Goal: Answer question/provide support: Share knowledge or assist other users

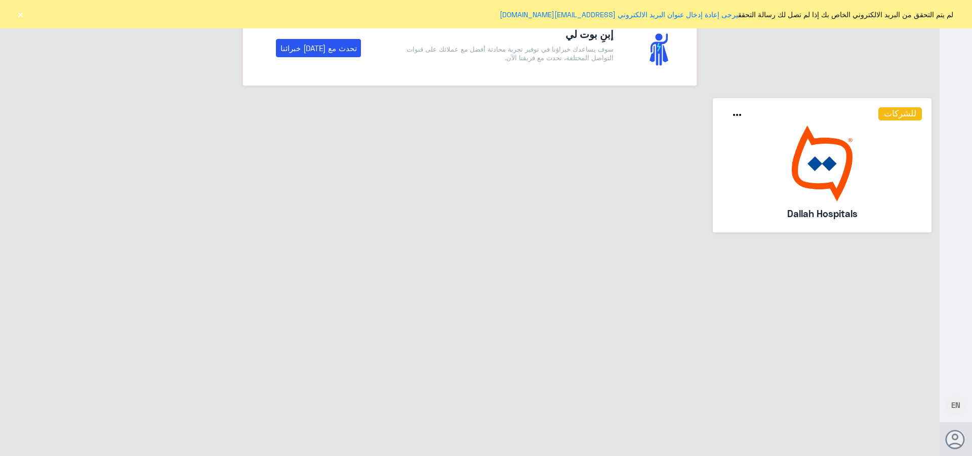
click at [18, 16] on button "×" at bounding box center [20, 14] width 10 height 10
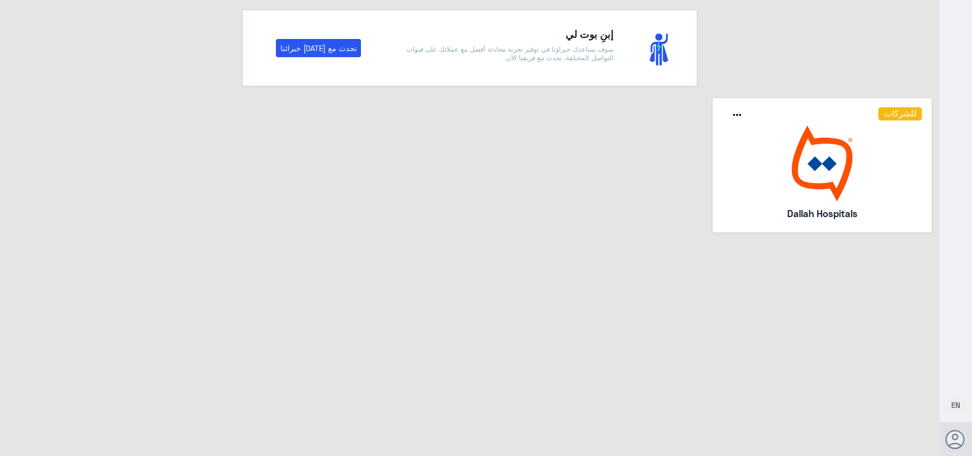
click at [803, 164] on img at bounding box center [823, 164] width 200 height 76
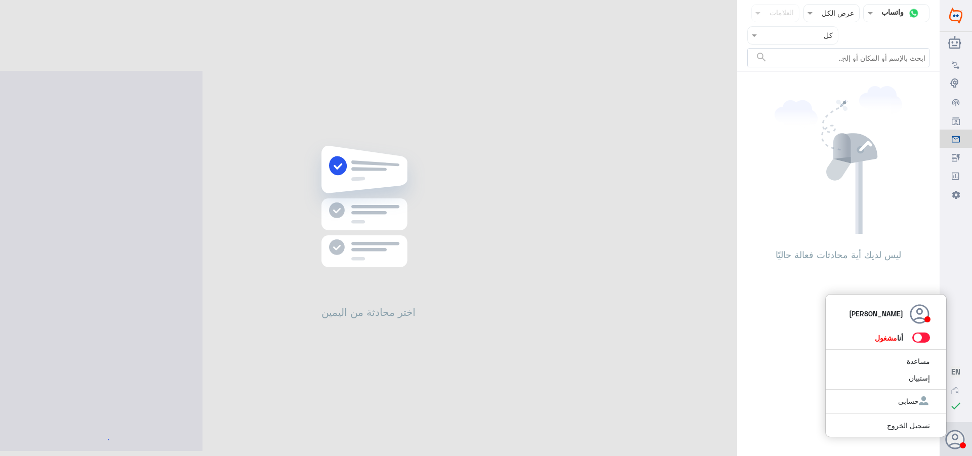
click at [924, 336] on span at bounding box center [922, 338] width 18 height 10
click at [0, 0] on input "checkbox" at bounding box center [0, 0] width 0 height 0
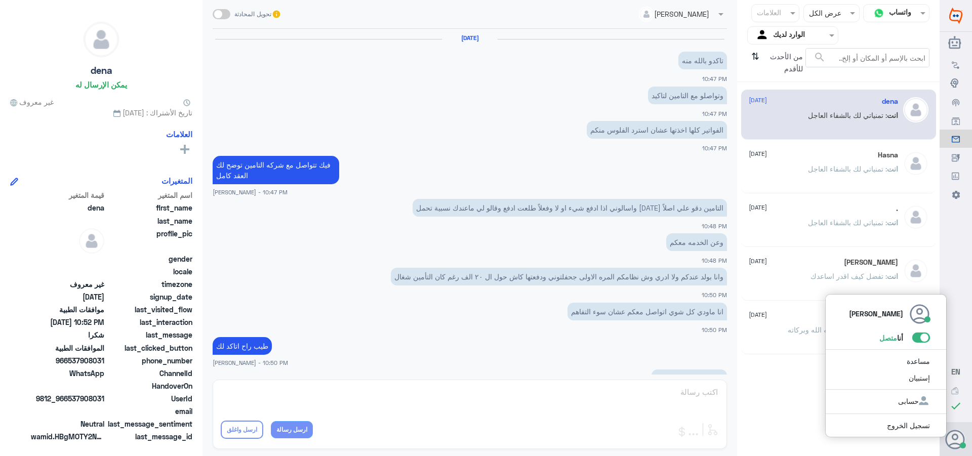
scroll to position [335, 0]
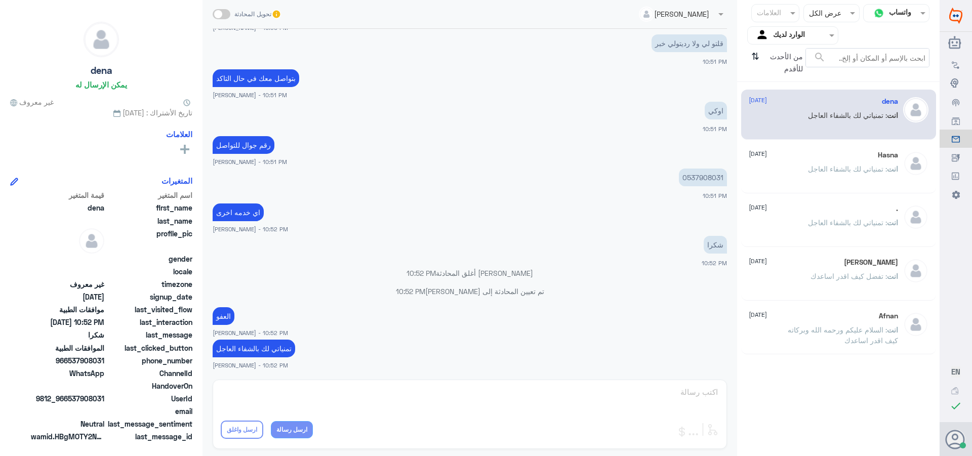
click at [790, 122] on div "انت : تمنياتي لك بالشفاء العاجل" at bounding box center [823, 123] width 149 height 23
click at [813, 161] on div "Hasna [DATE] انت : تمنياتي لك بالشفاء العاجل" at bounding box center [823, 170] width 149 height 38
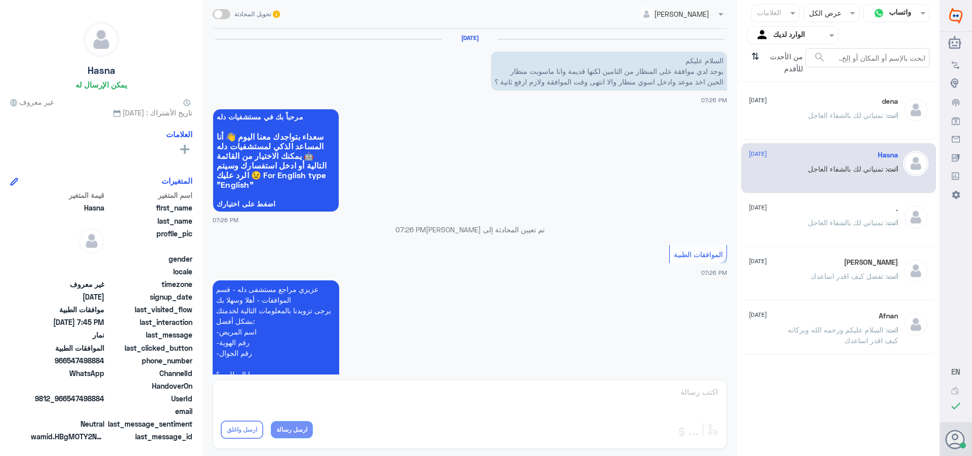
scroll to position [511, 0]
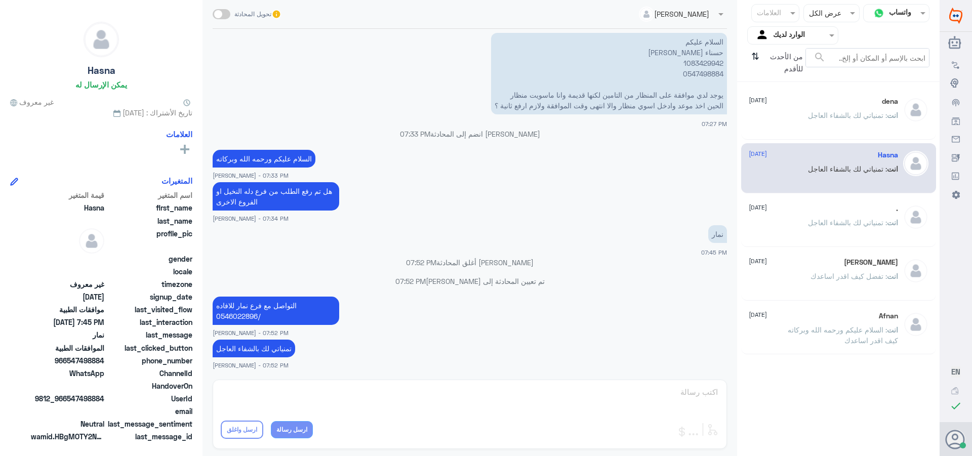
click at [778, 34] on input "text" at bounding box center [801, 35] width 56 height 12
click at [785, 96] on div "الوارد لديك" at bounding box center [793, 103] width 91 height 23
click at [780, 105] on div "dena [DATE]" at bounding box center [823, 101] width 149 height 9
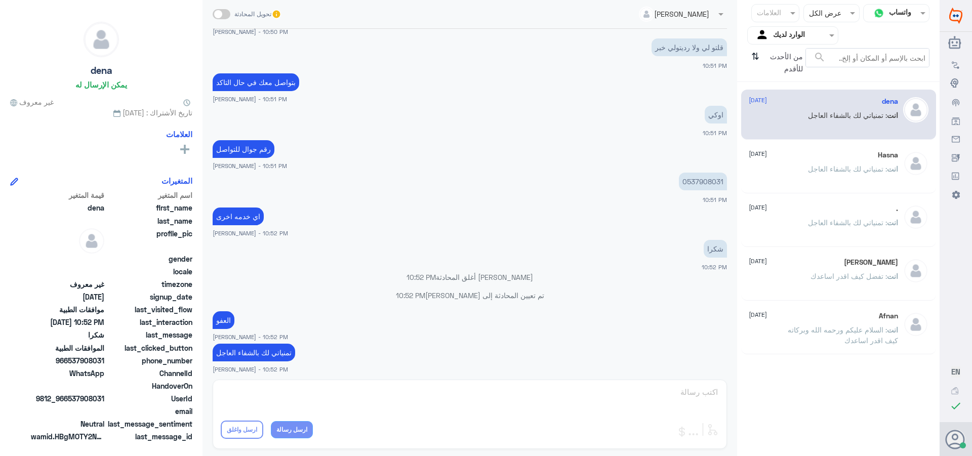
scroll to position [335, 0]
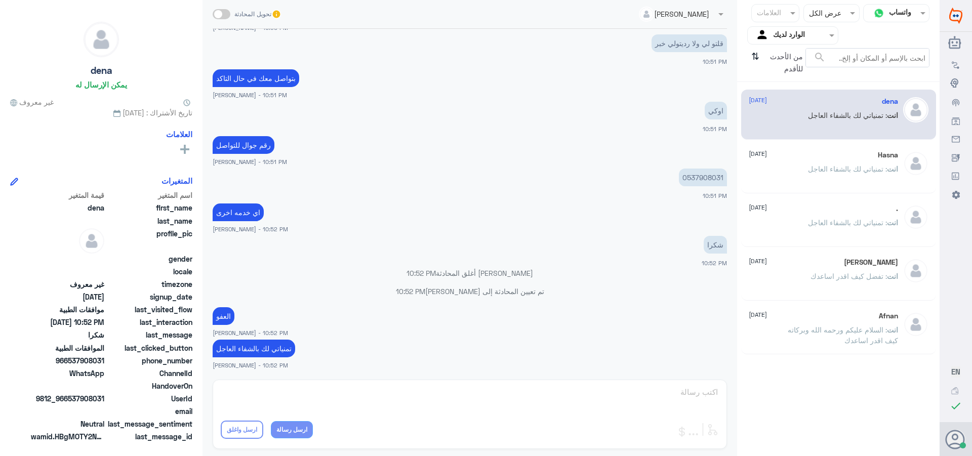
click at [773, 34] on input "text" at bounding box center [801, 35] width 56 height 12
click at [781, 91] on لديك "الوارد لديك" at bounding box center [797, 89] width 32 height 9
click at [756, 57] on icon "⇅" at bounding box center [756, 61] width 8 height 26
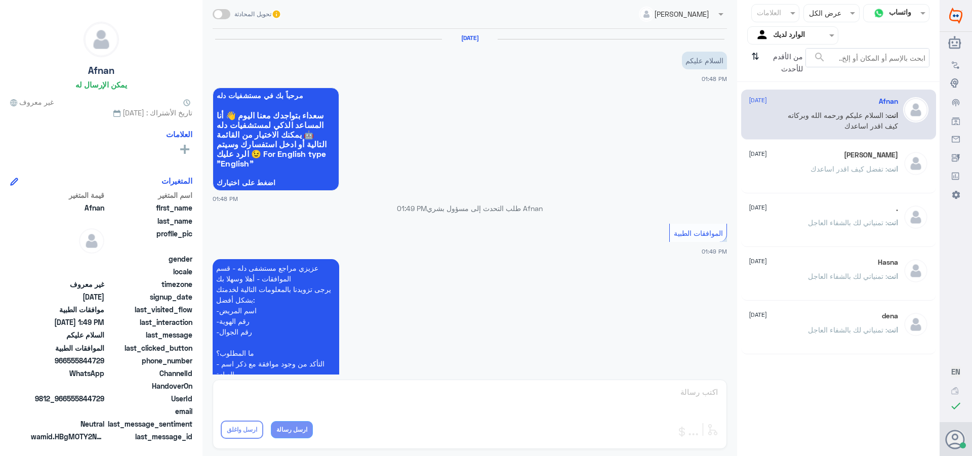
scroll to position [193, 0]
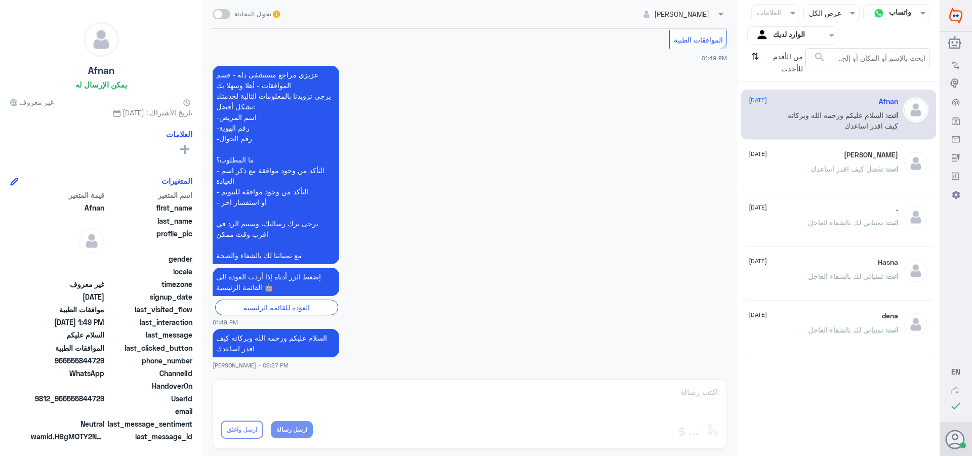
click at [779, 37] on input "text" at bounding box center [801, 35] width 56 height 12
click at [788, 114] on div "فريقك" at bounding box center [793, 113] width 91 height 23
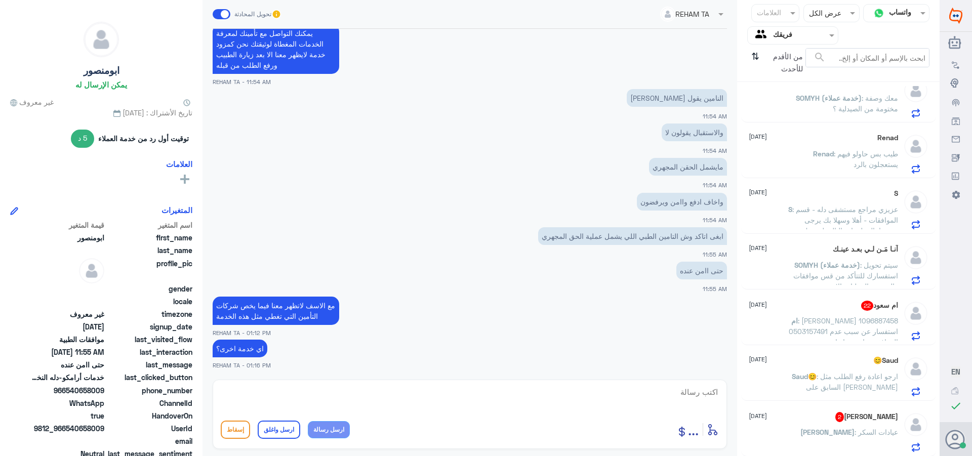
scroll to position [355, 0]
click at [860, 322] on span ": [PERSON_NAME] 1096887458 0503157491 استفسار عن سبب عدم الموافقة + استفسار اخر" at bounding box center [843, 331] width 109 height 30
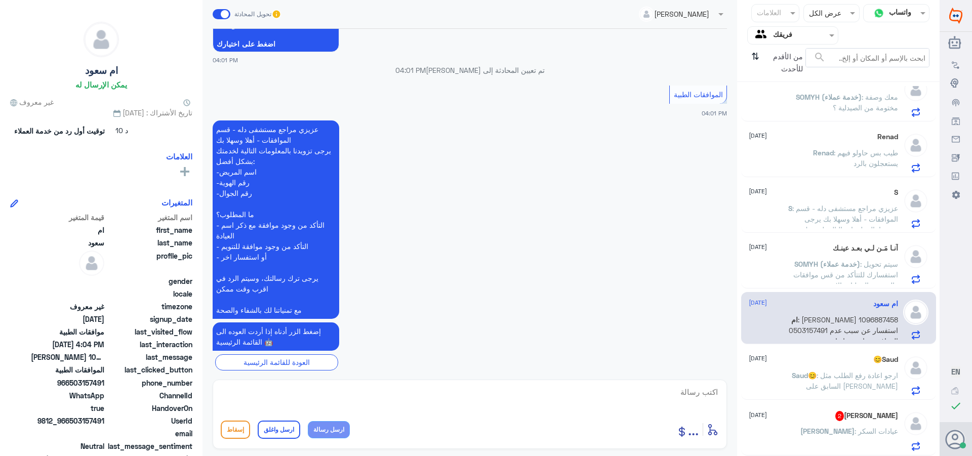
scroll to position [1121, 0]
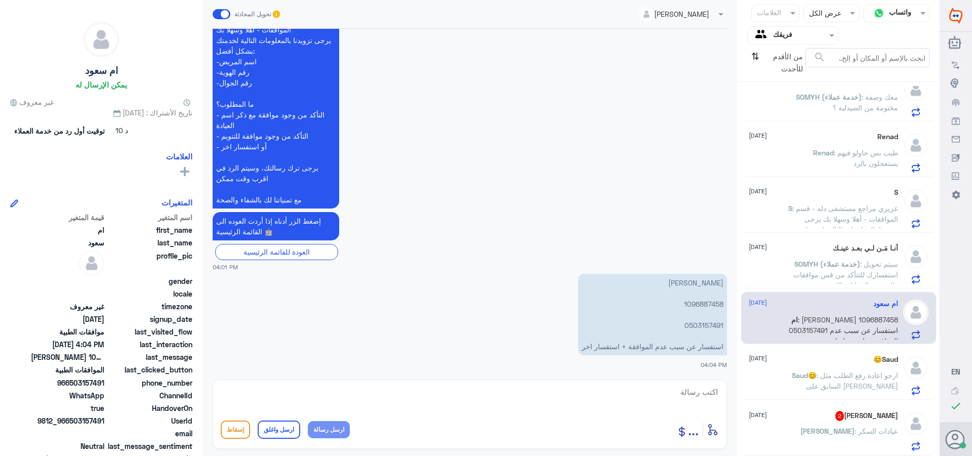
click at [700, 306] on p "[PERSON_NAME] 1096887458 0503157491 استفسار عن سبب عدم الموافقة + استفسار اخر" at bounding box center [652, 315] width 149 height 82
copy p "1096887458"
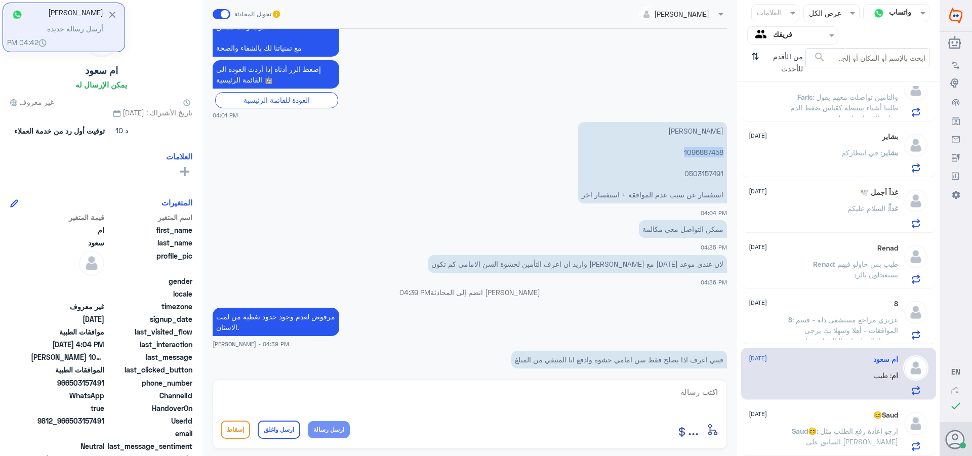
scroll to position [1421, 0]
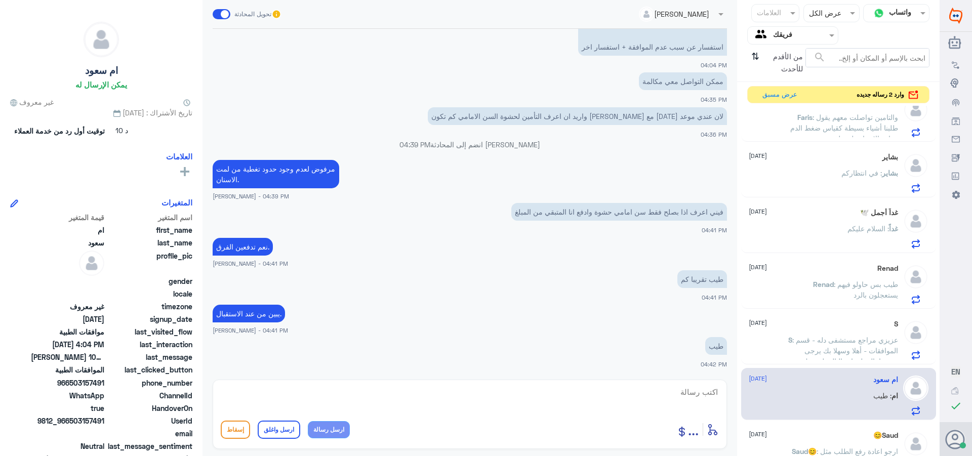
click at [780, 38] on input "text" at bounding box center [801, 35] width 56 height 12
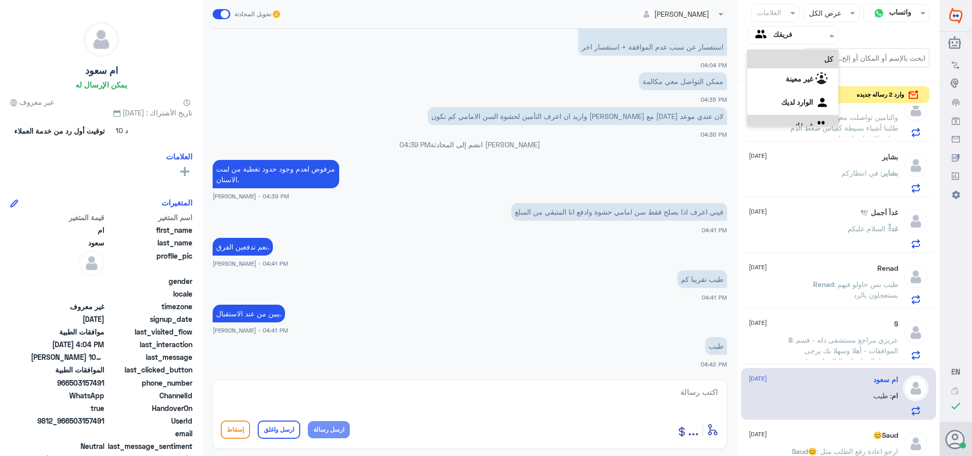
scroll to position [13, 0]
click at [777, 84] on div "الوارد لديك" at bounding box center [793, 90] width 91 height 23
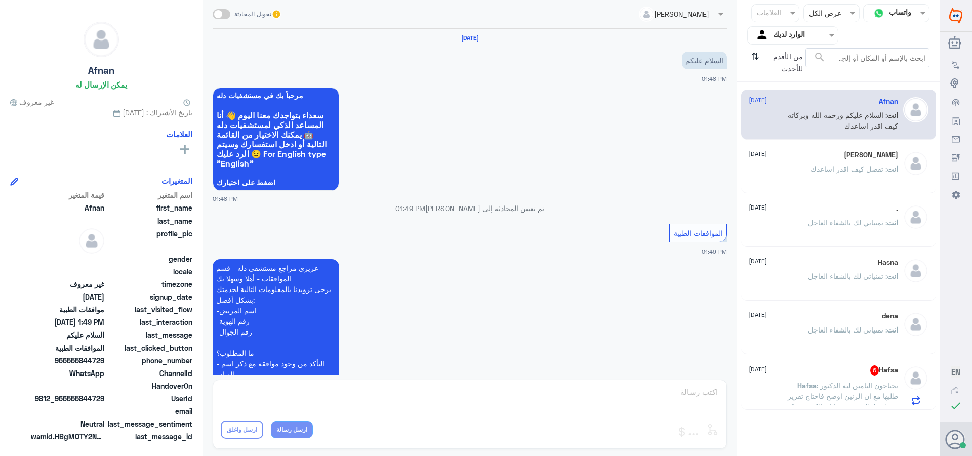
scroll to position [193, 0]
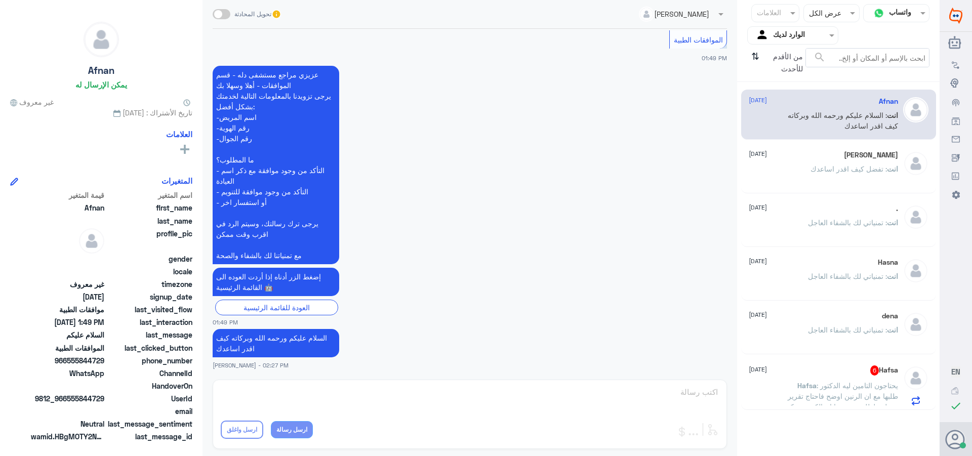
click at [822, 372] on div "Hafsa 6 [DATE]" at bounding box center [823, 371] width 149 height 10
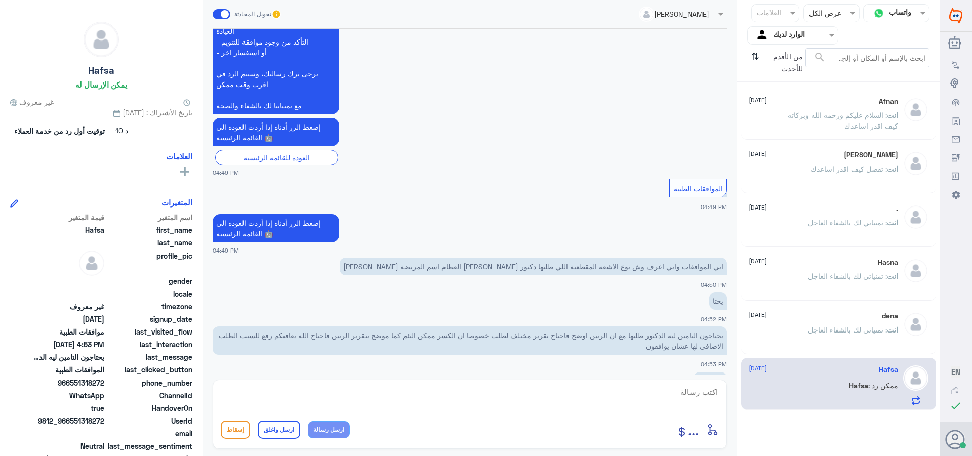
scroll to position [806, 0]
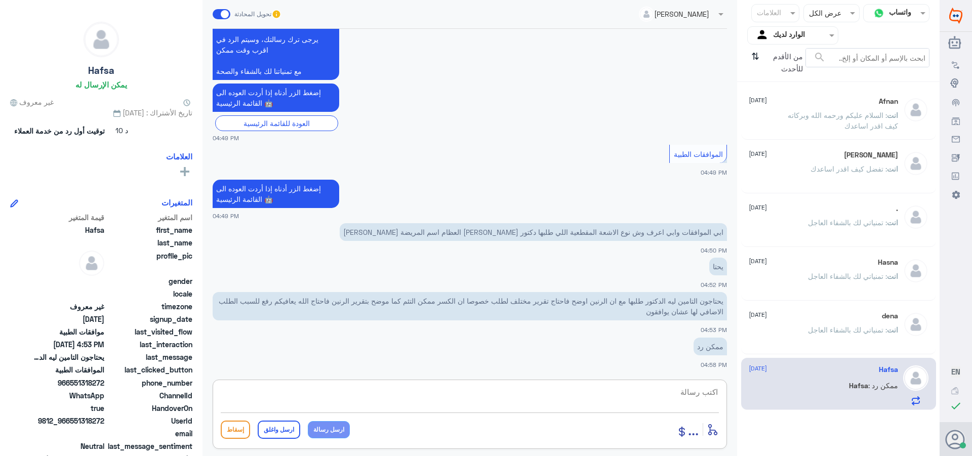
click at [686, 392] on textarea at bounding box center [470, 397] width 498 height 25
type textarea "ت"
type textarea "السلام عليكم ورحمه الله وبركاته"
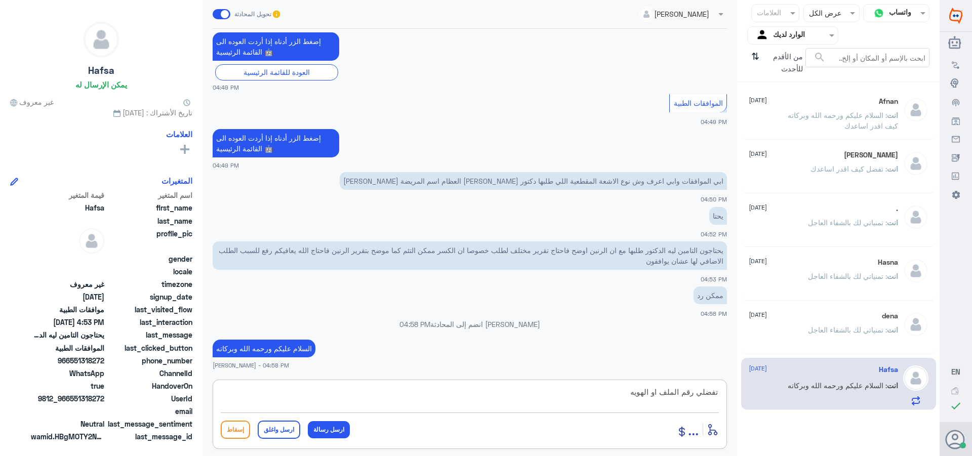
type textarea "تفضلي رقم الملف او الهويه"
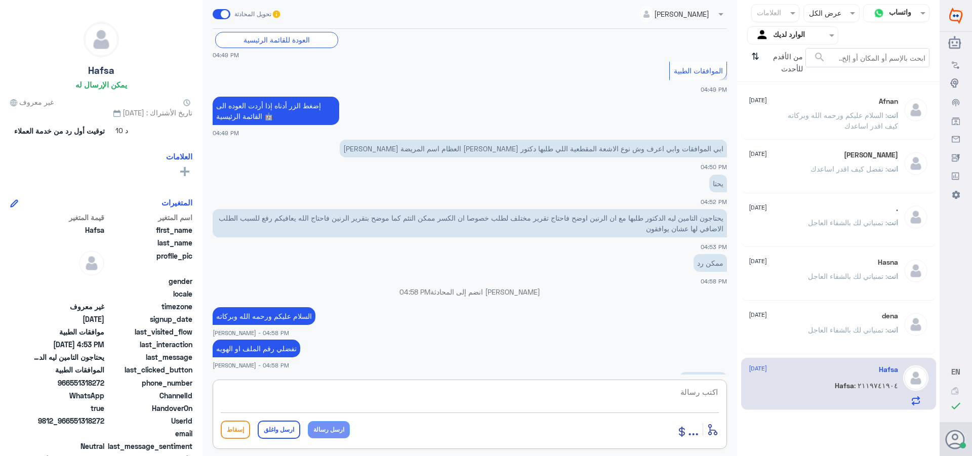
scroll to position [906, 0]
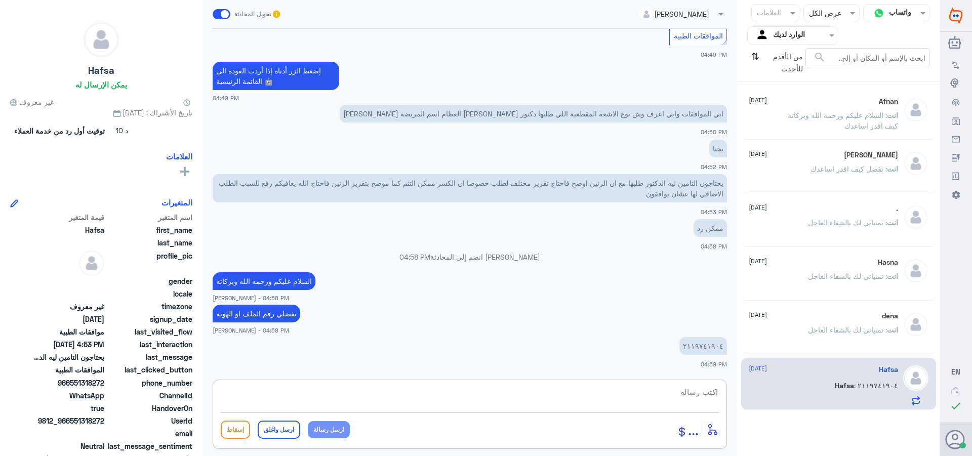
click at [695, 392] on textarea at bounding box center [470, 397] width 498 height 25
drag, startPoint x: 672, startPoint y: 387, endPoint x: 816, endPoint y: 424, distance: 148.9
click at [816, 424] on div "قناة واتساب Status × عرض الكل العلامات Agent Filter الوارد لديك search من الأقد…" at bounding box center [470, 229] width 940 height 459
type textarea "2119741904"
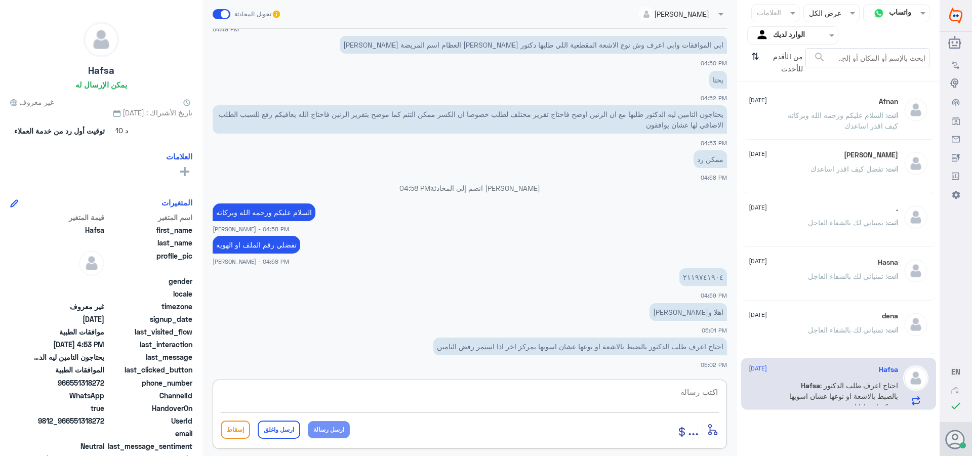
click at [699, 390] on textarea at bounding box center [470, 397] width 498 height 25
paste textarea "تمنياتي لك بالشفاء العاجل"
type textarea "تم تحديث طلبك *******تمنياتي لك بالشفاء العاجل"
click at [276, 426] on button "ارسل واغلق" at bounding box center [279, 430] width 43 height 18
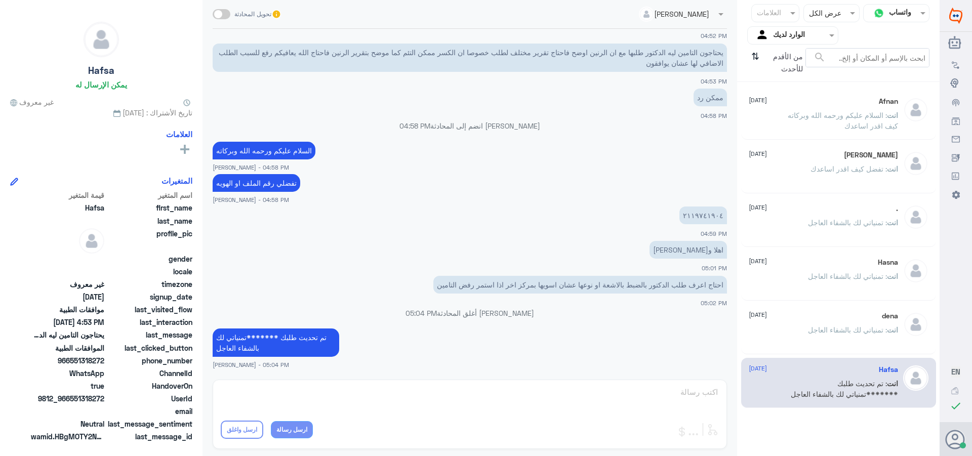
click at [815, 323] on div "dena [DATE] انت : تمنياتي لك بالشفاء العاجل" at bounding box center [823, 331] width 149 height 38
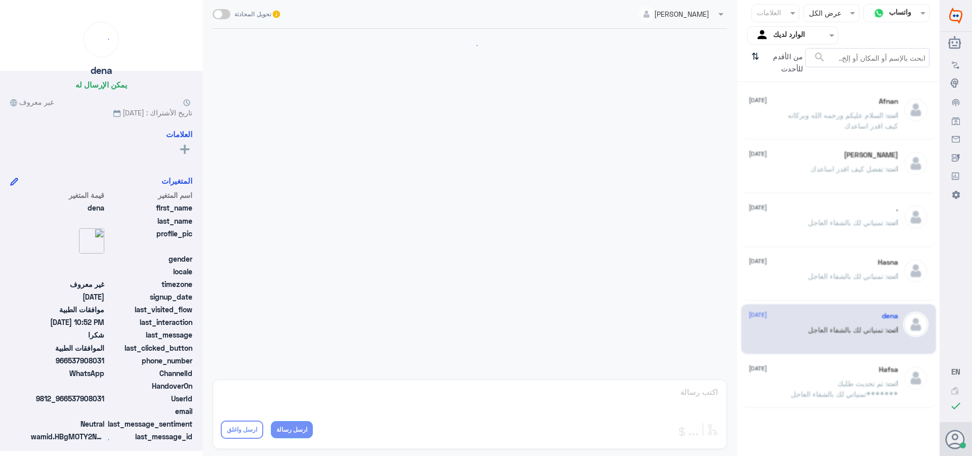
scroll to position [335, 0]
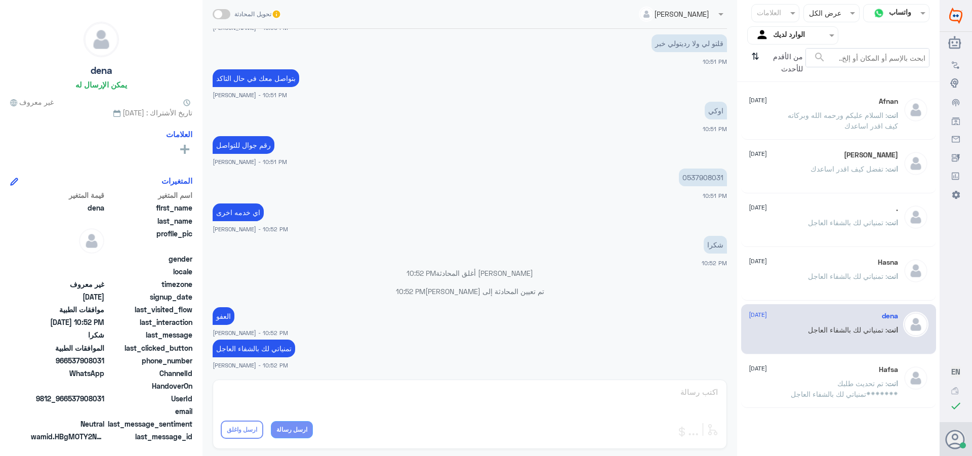
click at [805, 276] on div "انت : تمنياتي لك بالشفاء العاجل" at bounding box center [823, 284] width 149 height 23
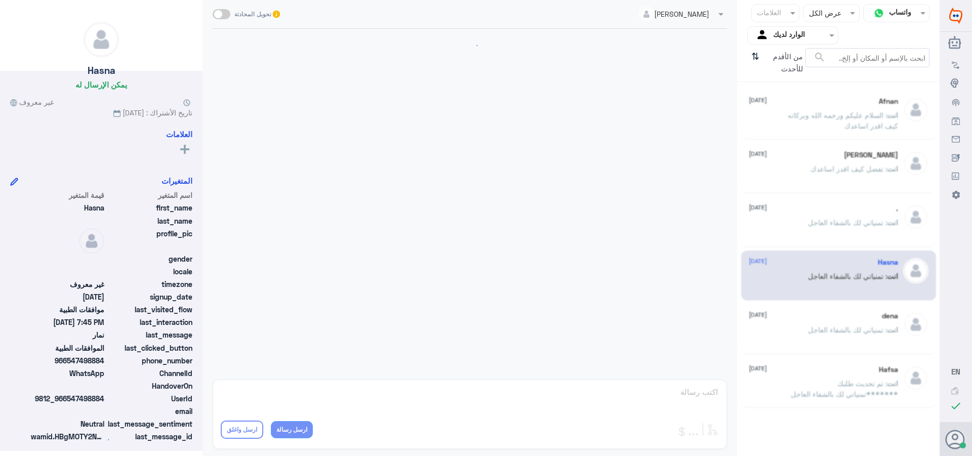
scroll to position [511, 0]
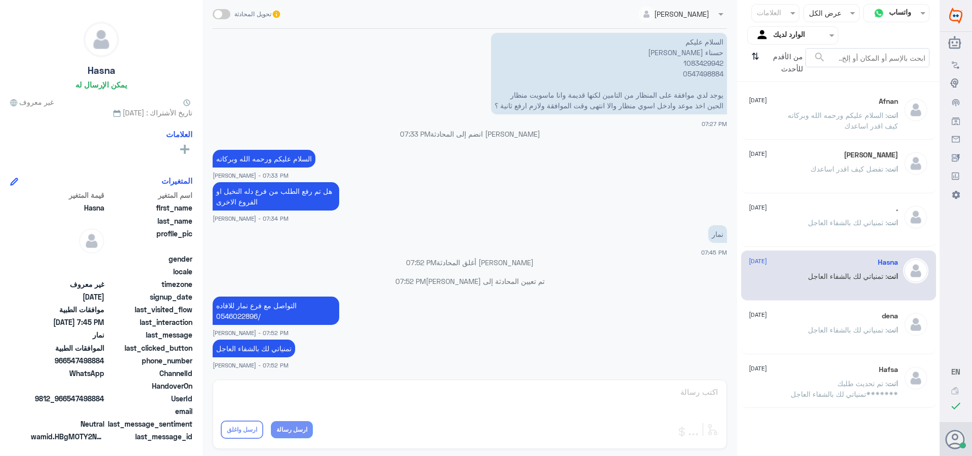
click at [802, 224] on div "انت : تمنياتي لك بالشفاء العاجل" at bounding box center [823, 231] width 149 height 23
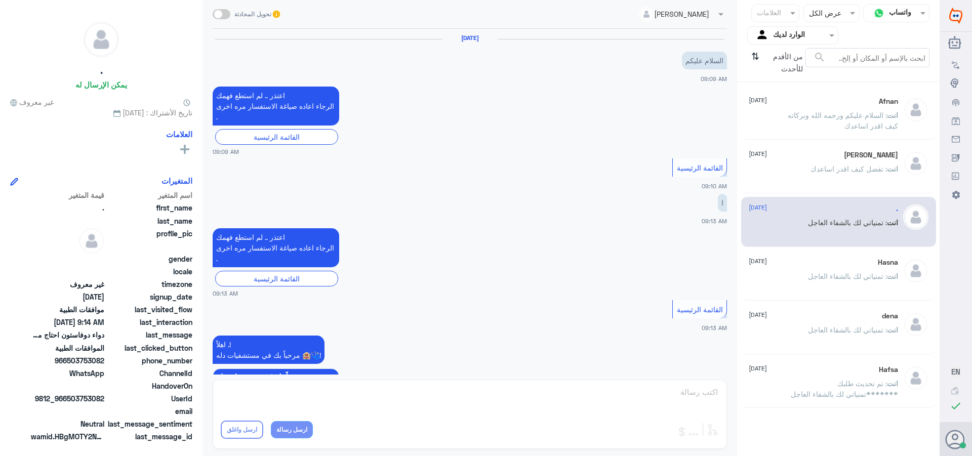
scroll to position [613, 0]
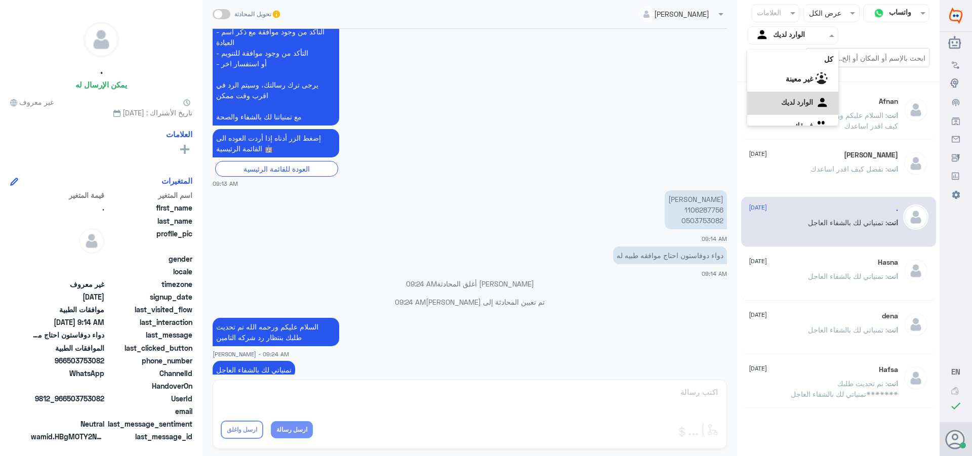
click at [783, 32] on input "text" at bounding box center [801, 35] width 56 height 12
click at [781, 87] on لديك "الوارد لديك" at bounding box center [797, 89] width 32 height 9
click at [818, 123] on p "انت : السلام عليكم ورحمه الله وبركاته كيف اقدر اساعدك" at bounding box center [842, 122] width 114 height 25
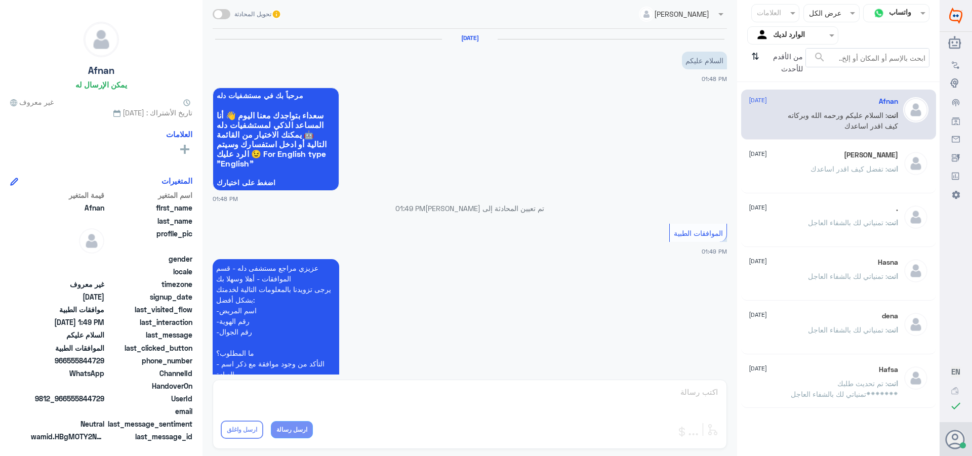
scroll to position [193, 0]
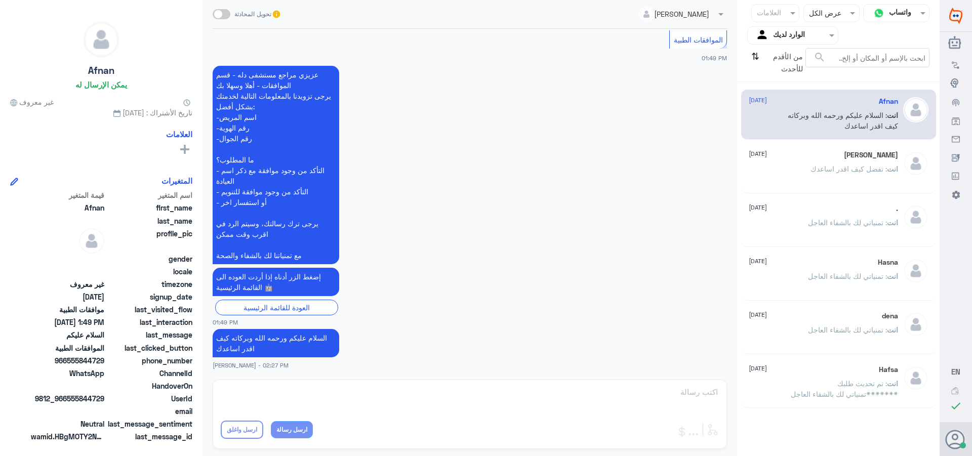
click at [822, 163] on div "[PERSON_NAME] [DATE] انت : تفضل كيف اقدر اساعدك" at bounding box center [823, 170] width 149 height 38
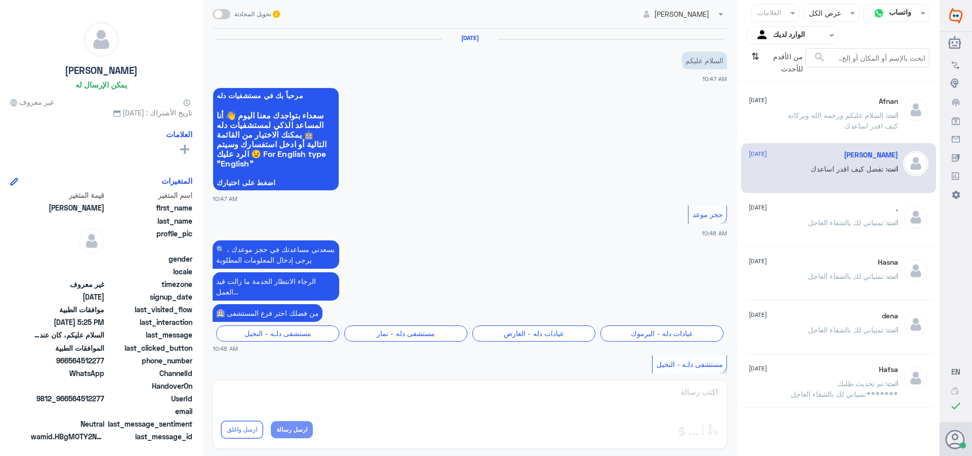
scroll to position [919, 0]
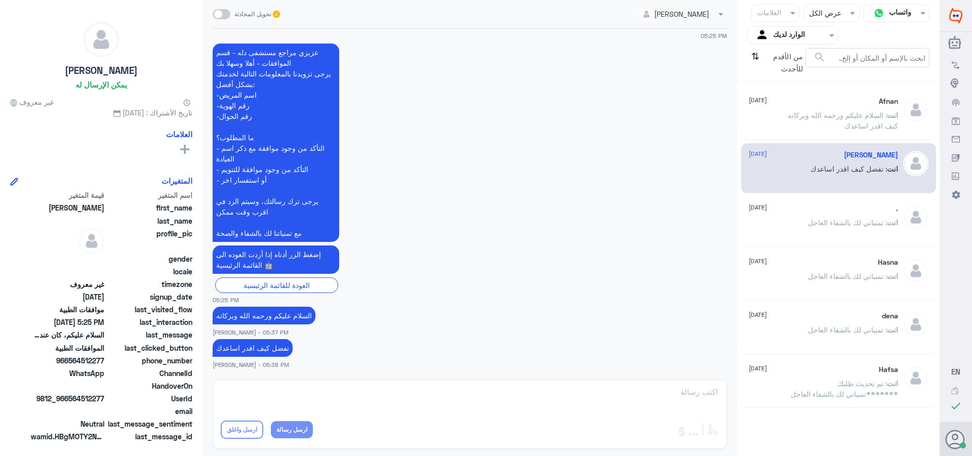
click at [825, 207] on div ". [DATE]" at bounding box center [823, 209] width 149 height 9
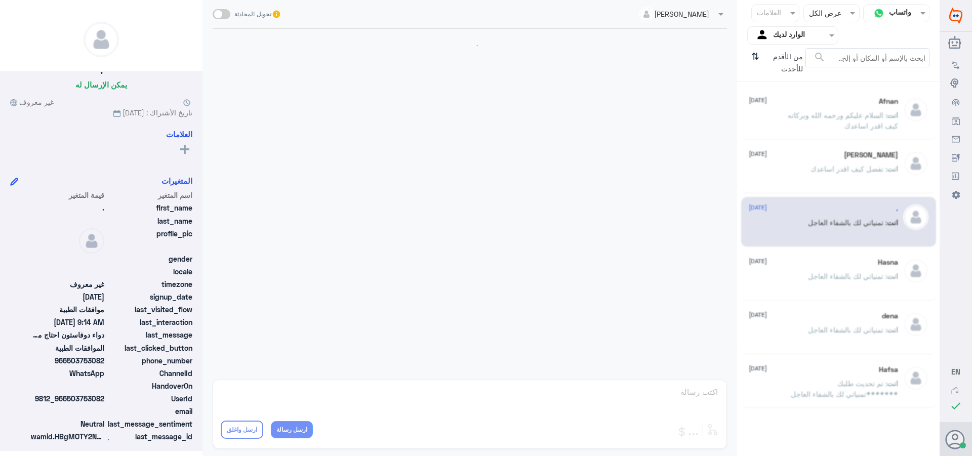
scroll to position [613, 0]
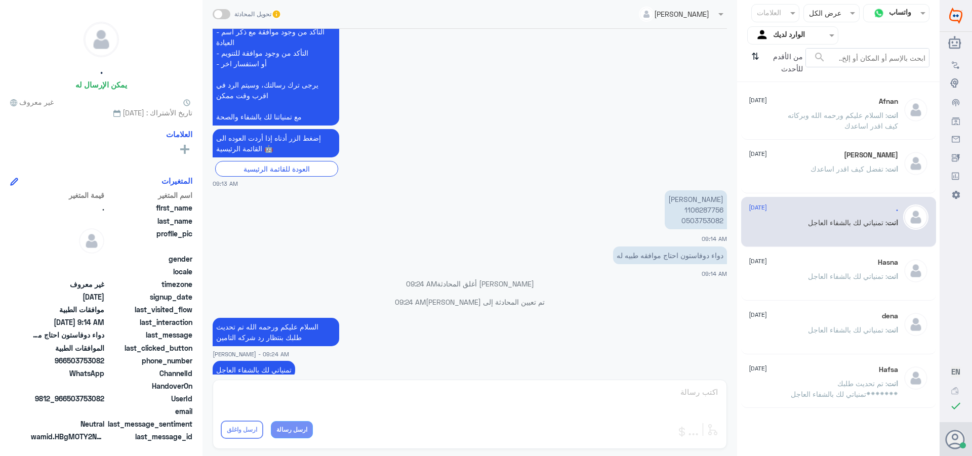
click at [829, 273] on span ": تمنياتي لك بالشفاء العاجل" at bounding box center [847, 276] width 79 height 9
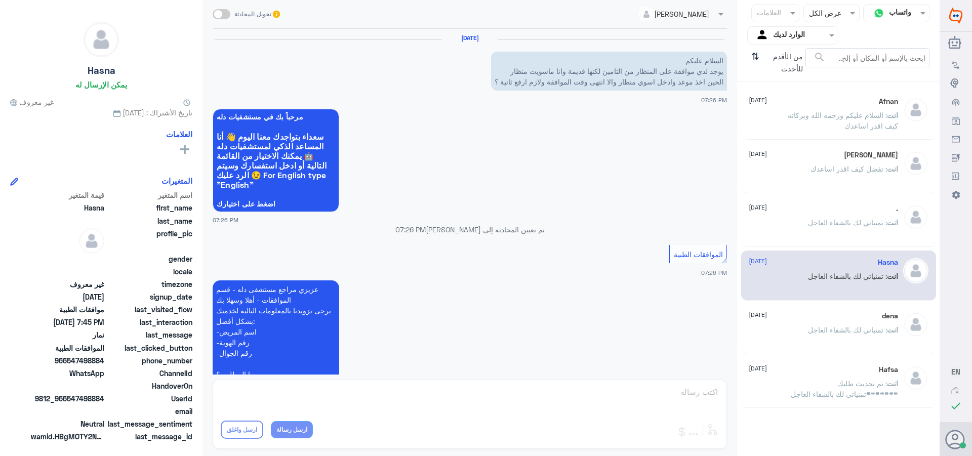
scroll to position [511, 0]
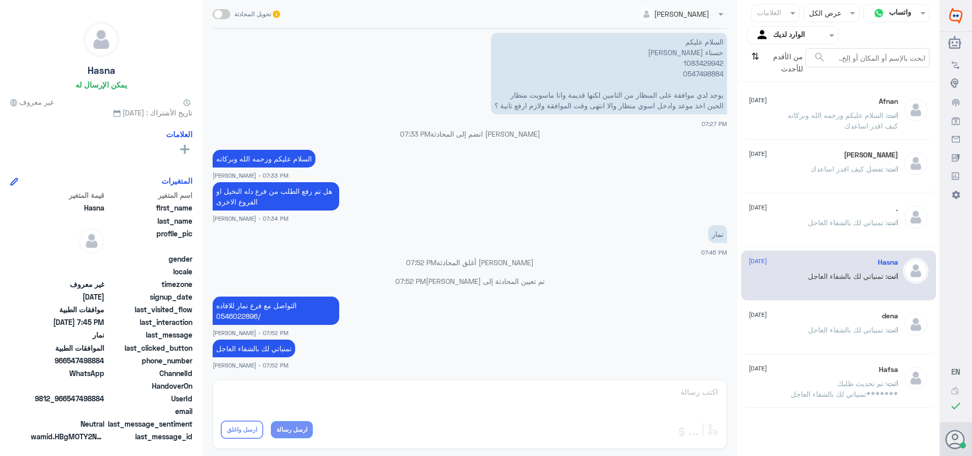
click at [831, 330] on span ": تمنياتي لك بالشفاء العاجل" at bounding box center [847, 330] width 79 height 9
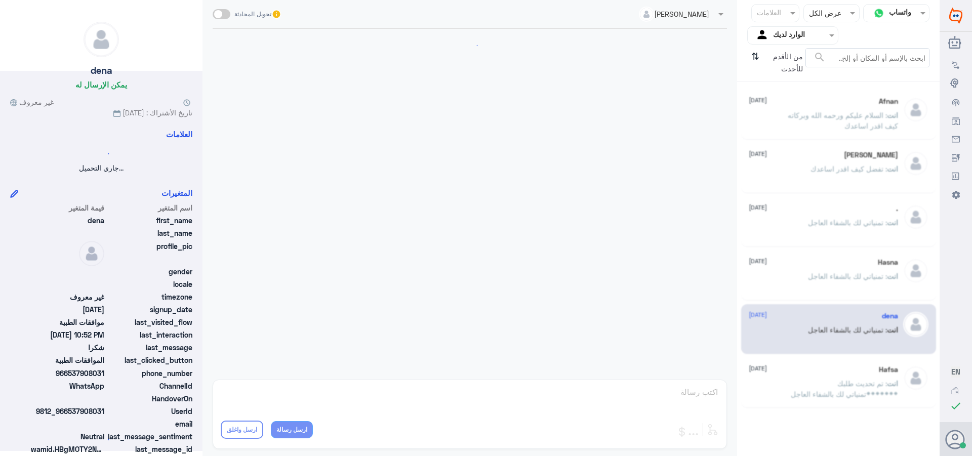
scroll to position [335, 0]
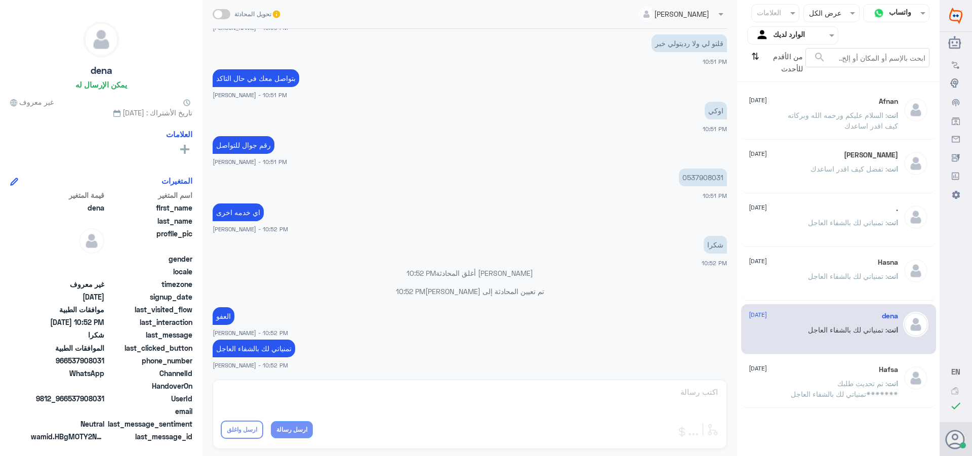
click at [676, 397] on div "[PERSON_NAME] تحويل المحادثة [DATE] تاكدو بالله منه 10:47 PM وتواصلو مع التامين…" at bounding box center [470, 229] width 535 height 459
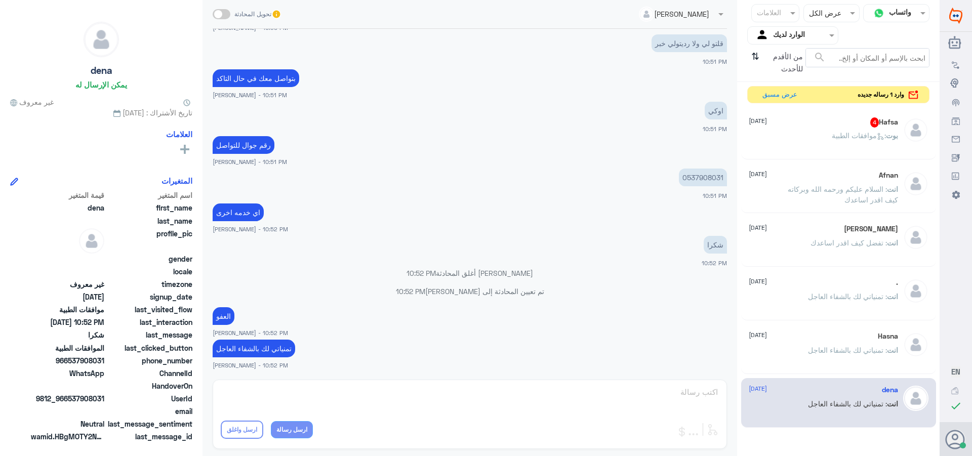
click at [795, 129] on div "Hafsa 4 [DATE][PERSON_NAME] : موافقات الطبية" at bounding box center [823, 137] width 149 height 38
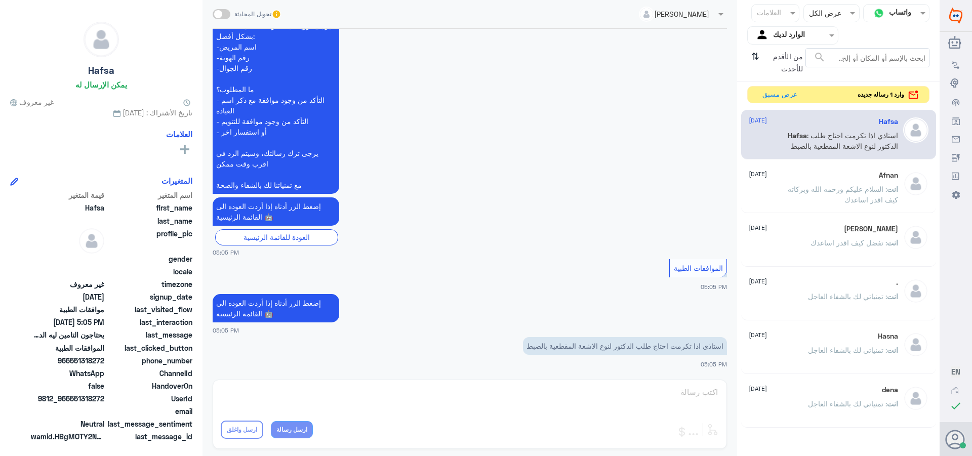
scroll to position [2090, 0]
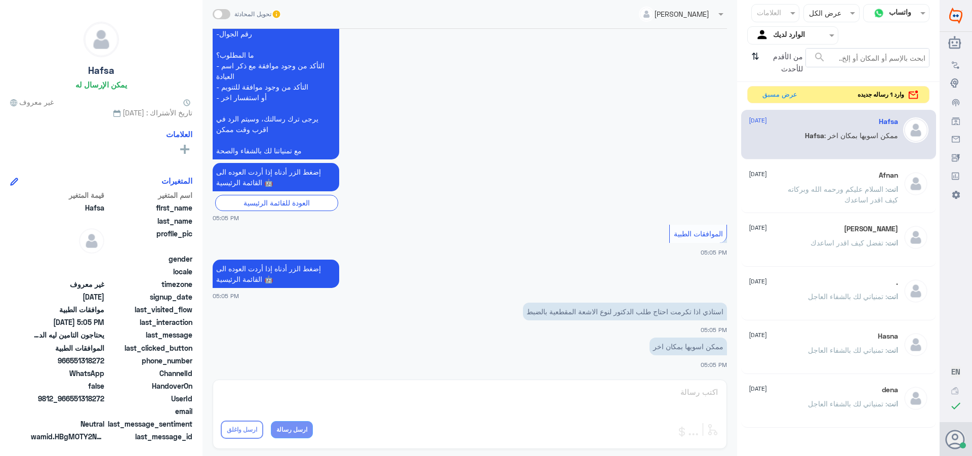
click at [220, 18] on span at bounding box center [222, 14] width 18 height 10
click at [0, 0] on input "checkbox" at bounding box center [0, 0] width 0 height 0
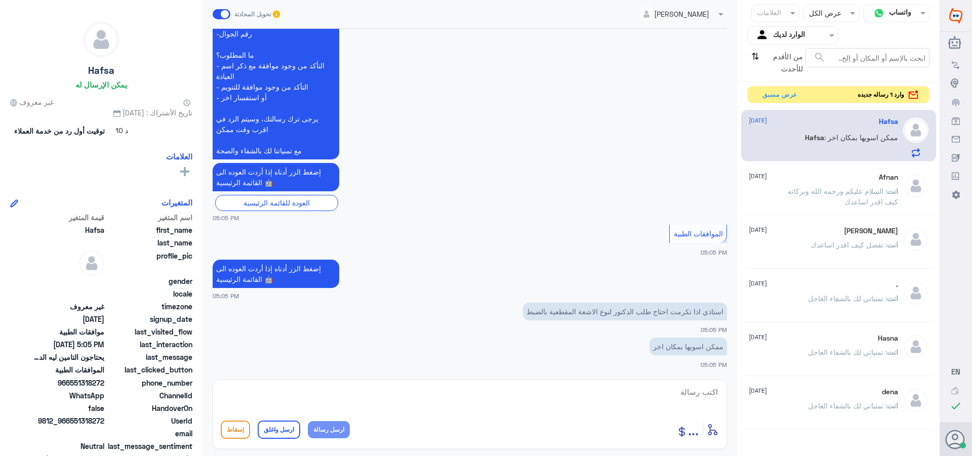
click at [675, 390] on textarea at bounding box center [470, 397] width 498 height 25
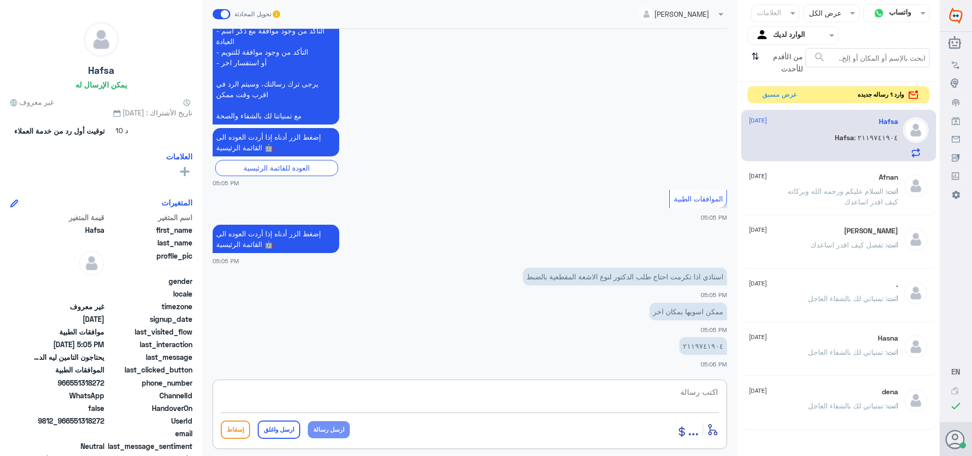
click at [714, 395] on textarea at bounding box center [470, 397] width 498 height 25
type textarea "نوع الاشعه ct اشعه مقطعيه"
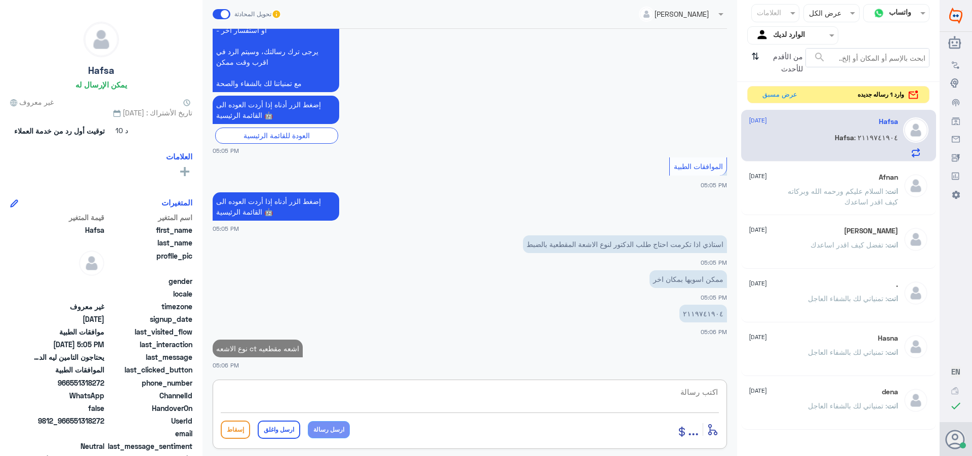
click at [687, 390] on textarea at bounding box center [470, 397] width 498 height 25
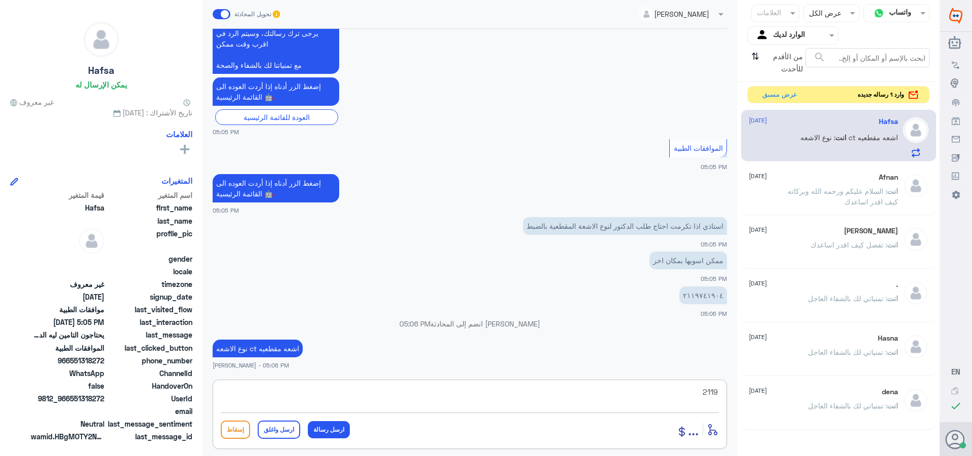
type textarea "21197"
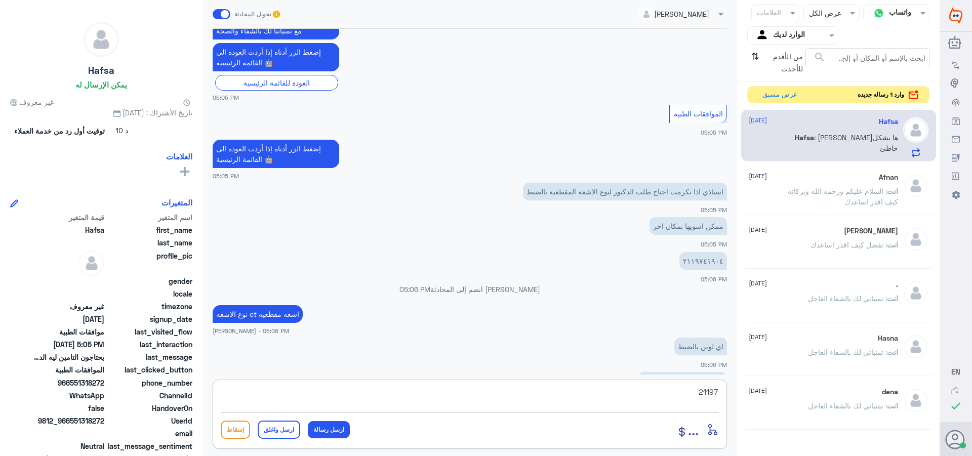
scroll to position [2226, 0]
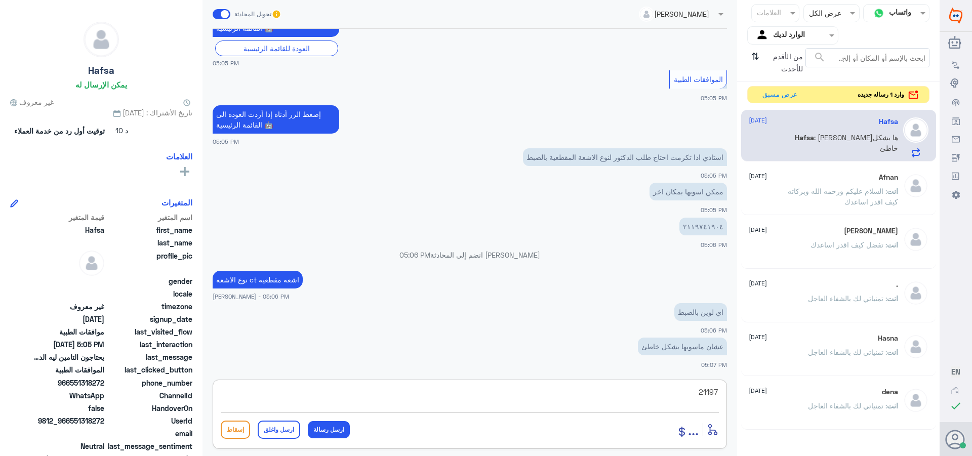
drag, startPoint x: 693, startPoint y: 390, endPoint x: 751, endPoint y: 401, distance: 59.2
click at [751, 401] on div "قناة واتساب Status × عرض الكل العلامات Agent Filter الوارد لديك search من الأقد…" at bounding box center [470, 229] width 940 height 459
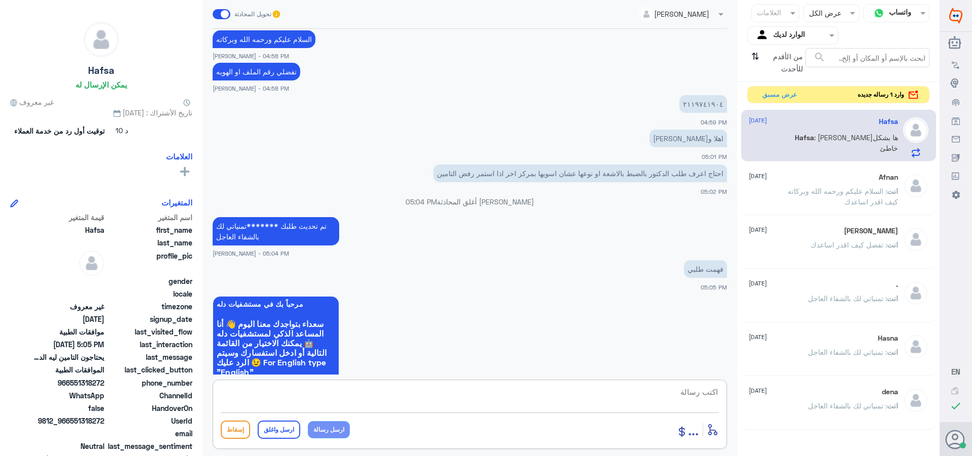
scroll to position [1315, 0]
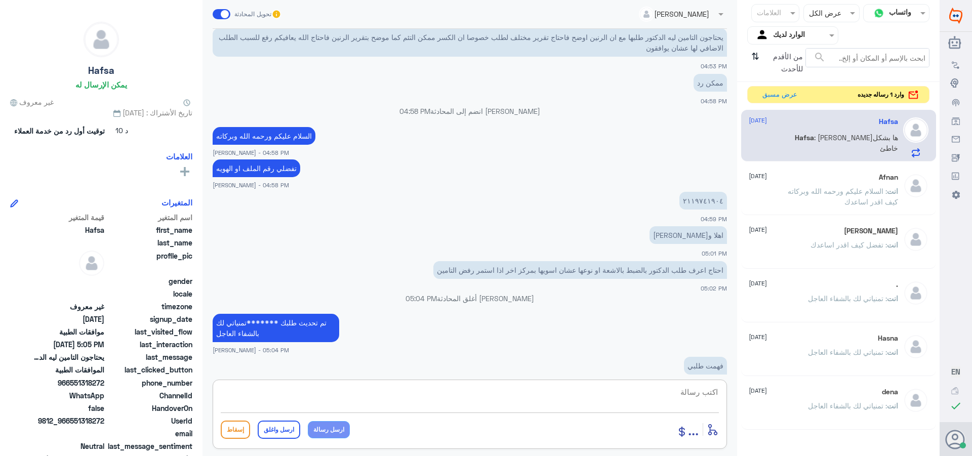
click at [704, 393] on textarea at bounding box center [470, 397] width 498 height 25
drag, startPoint x: 674, startPoint y: 392, endPoint x: 739, endPoint y: 401, distance: 65.9
click at [739, 401] on div "قناة واتساب Status × عرض الكل العلامات Agent Filter الوارد لديك search من الأقد…" at bounding box center [470, 229] width 940 height 459
type textarea "2119741904"
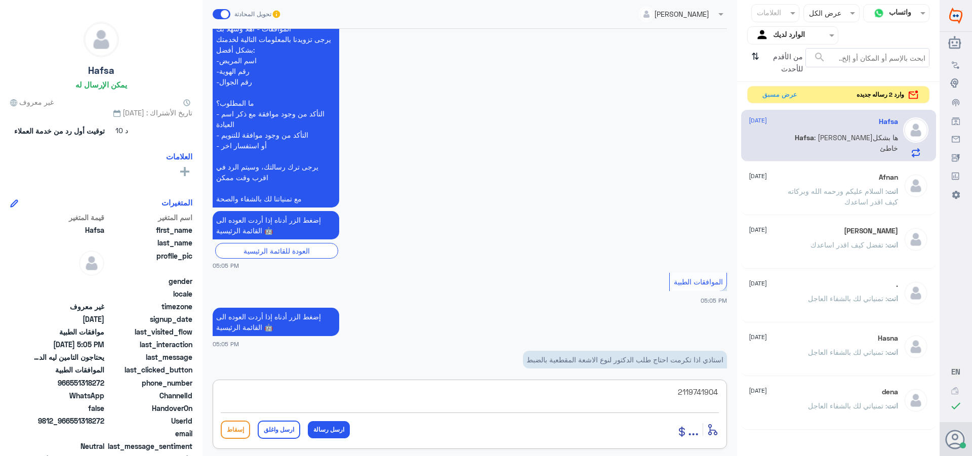
scroll to position [2226, 0]
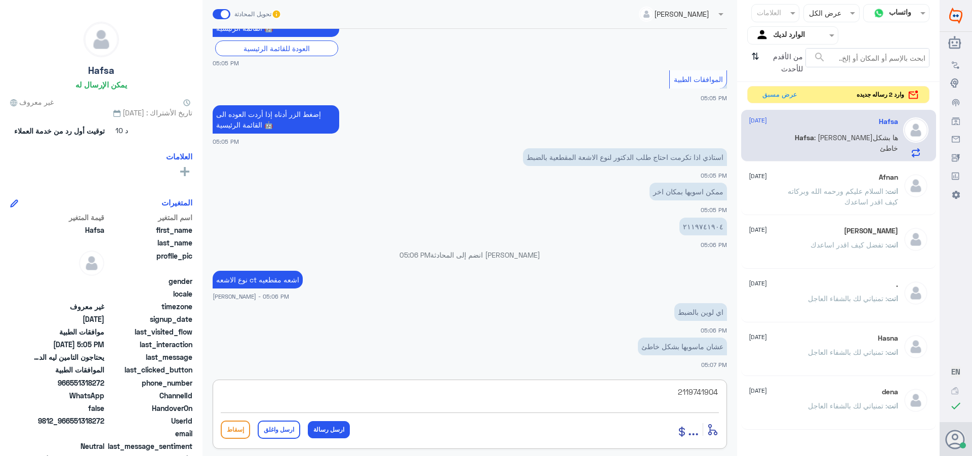
drag, startPoint x: 667, startPoint y: 395, endPoint x: 767, endPoint y: 402, distance: 100.5
click at [767, 402] on div "قناة واتساب Status × عرض الكل العلامات Agent Filter الوارد لديك search من الأقد…" at bounding box center [470, 229] width 940 height 459
click at [670, 394] on textarea at bounding box center [470, 397] width 498 height 25
type textarea "فضلا مراجعه الطبيب المعالج للافاده"
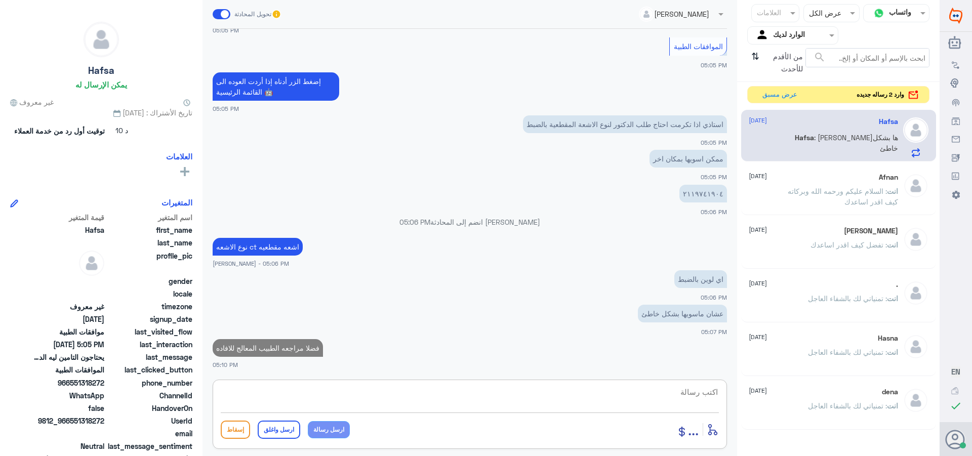
click at [831, 185] on div "Afnan [DATE] انت : السلام عليكم ورحمه الله وبركاته كيف اقدر اساعدك" at bounding box center [823, 192] width 149 height 38
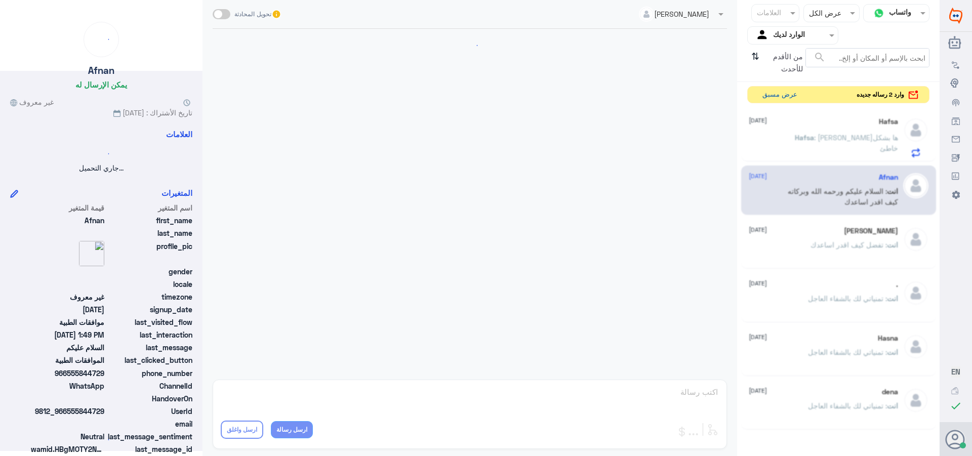
scroll to position [193, 0]
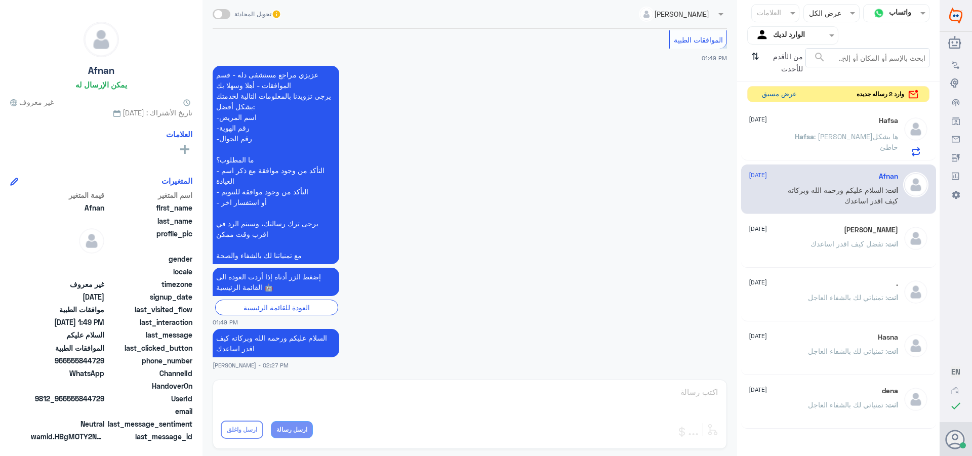
click at [771, 89] on button "عرض مسبق" at bounding box center [779, 95] width 43 height 16
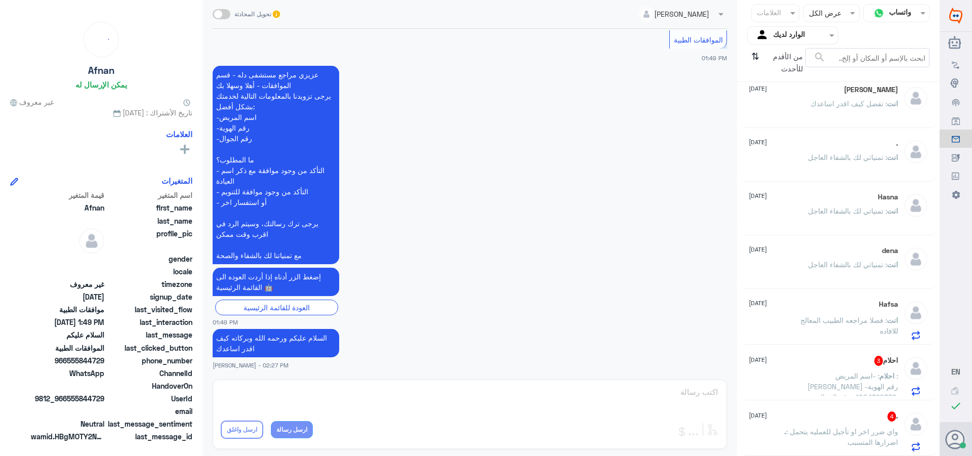
scroll to position [66, 0]
click at [815, 367] on div "احلام 3 [DATE] احلام : -اسم المريض : [PERSON_NAME] -رقم الهوية :1004899330 -رقم…" at bounding box center [823, 376] width 149 height 40
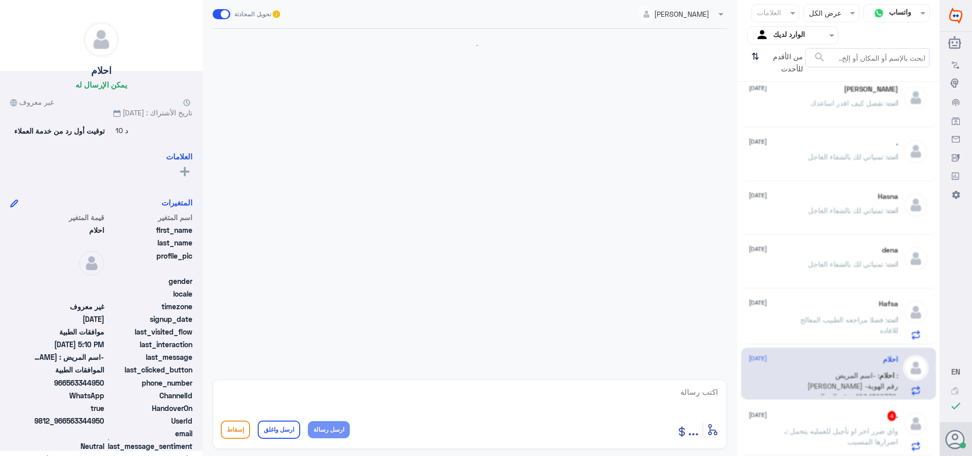
scroll to position [249, 0]
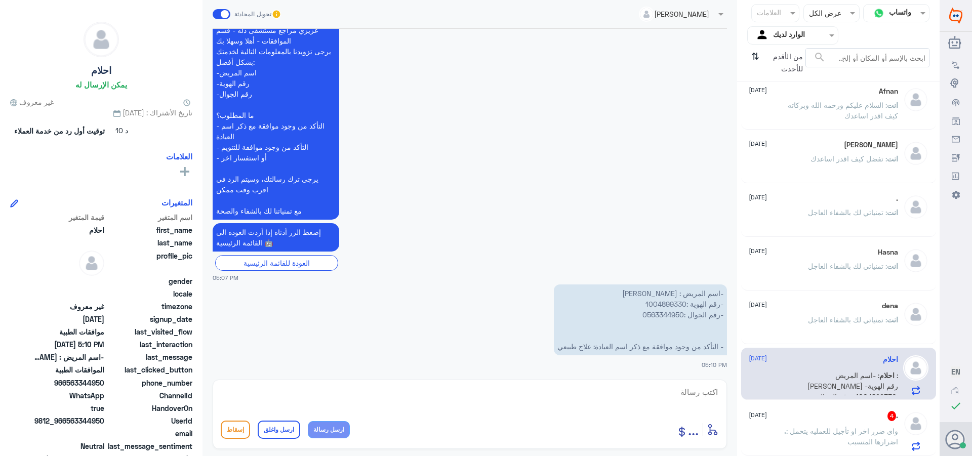
click at [653, 300] on p "-اسم المريض : [PERSON_NAME] -رقم الهوية :1004899330 -رقم الجوال :0563344950 - ا…" at bounding box center [640, 320] width 173 height 71
copy p "1004899330"
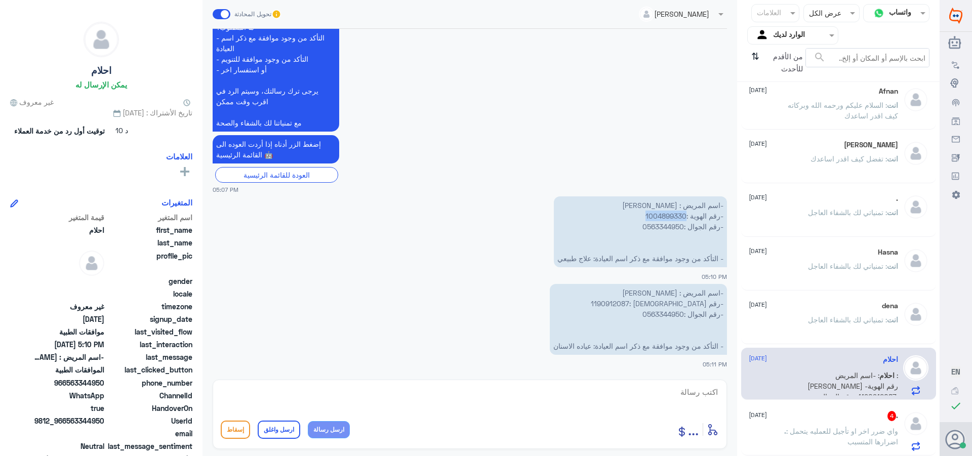
click at [658, 220] on p "-اسم المريض : [PERSON_NAME] -رقم الهوية :1004899330 -رقم الجوال :0563344950 - ا…" at bounding box center [640, 232] width 173 height 71
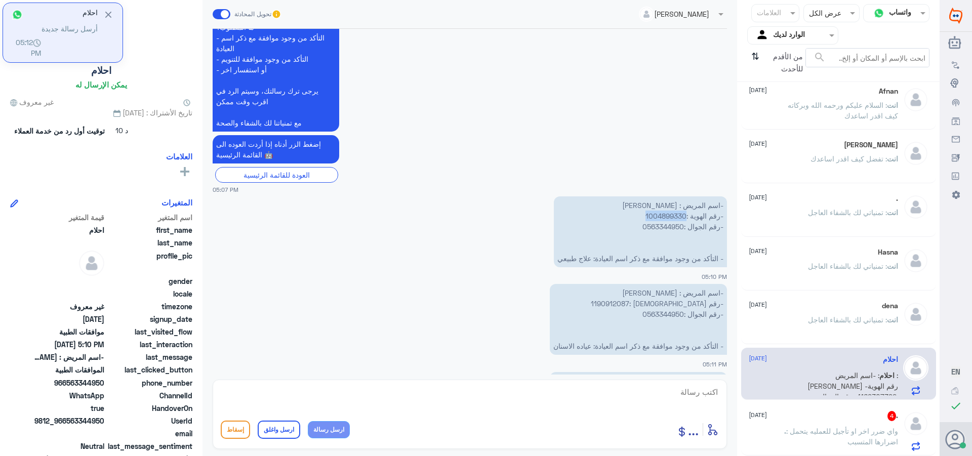
scroll to position [424, 0]
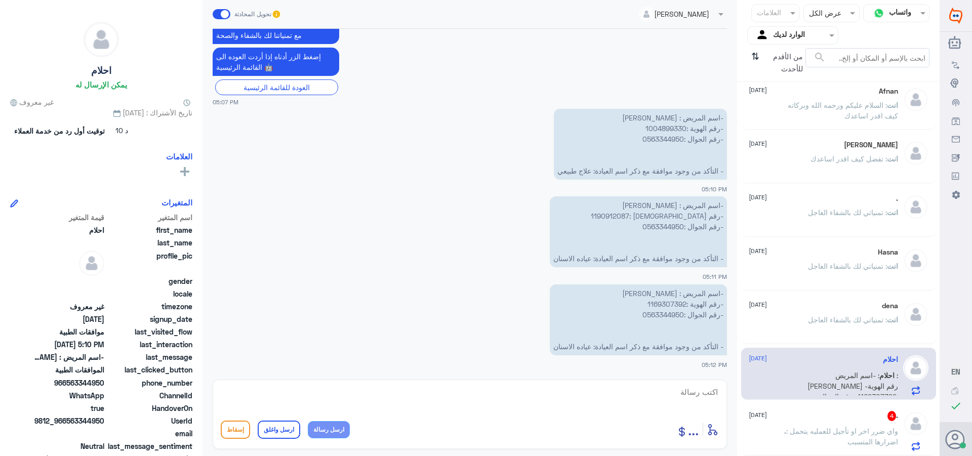
click at [684, 393] on textarea at bounding box center [470, 397] width 498 height 25
type textarea "ت"
type textarea "احلام تمت الموافقه على العلاج الطبيعي صلاحيته شهر من تاريخ الطلب"
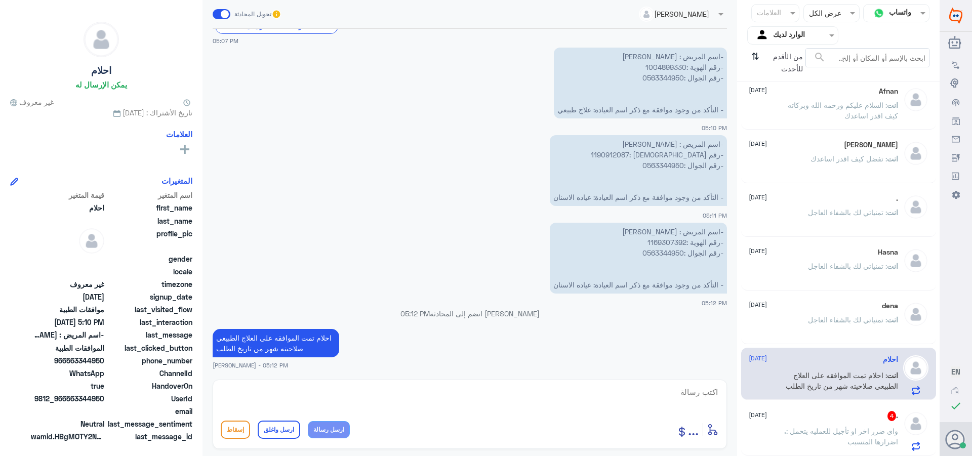
click at [671, 153] on p "-اسم المريض : [PERSON_NAME] -رقم الهوية :1190912087 -رقم الجوال :0563344950 - ا…" at bounding box center [638, 170] width 177 height 71
copy p "1190912087"
click at [706, 396] on textarea at bounding box center [470, 397] width 498 height 25
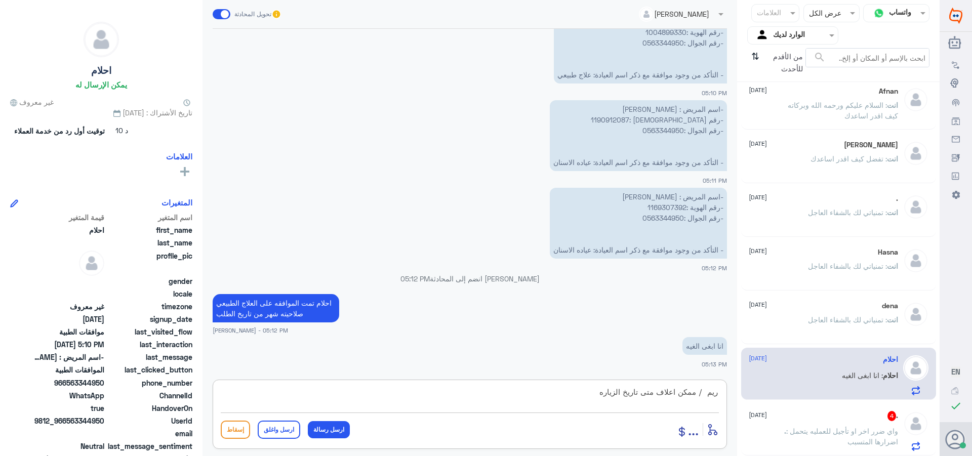
type textarea "ريم / ممكن اعلاف متى تاريخ الزياره"
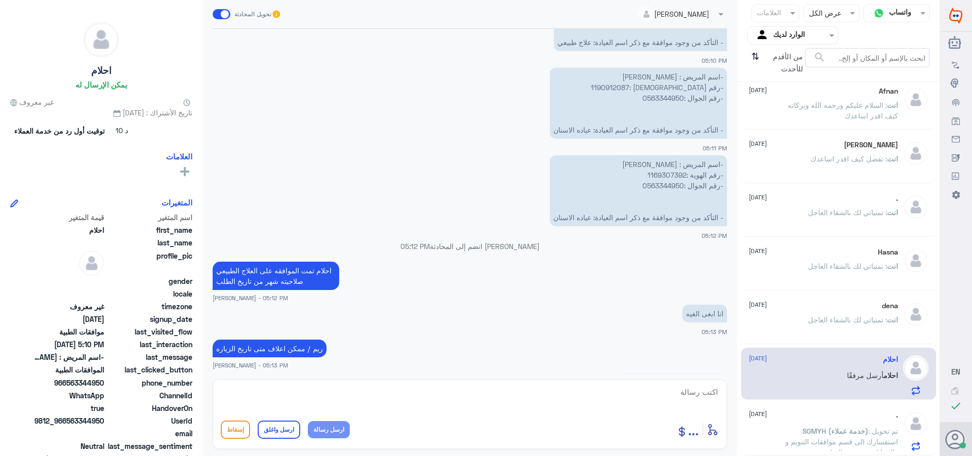
scroll to position [720, 0]
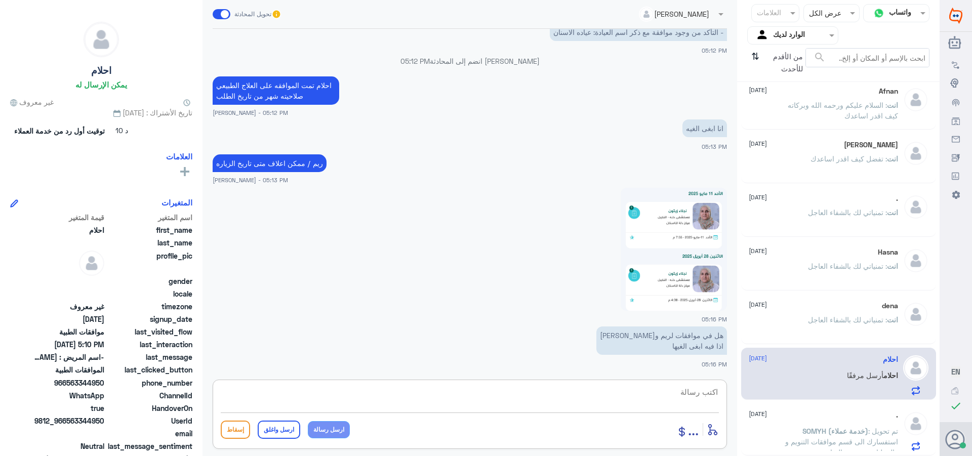
click at [659, 225] on img at bounding box center [674, 249] width 106 height 123
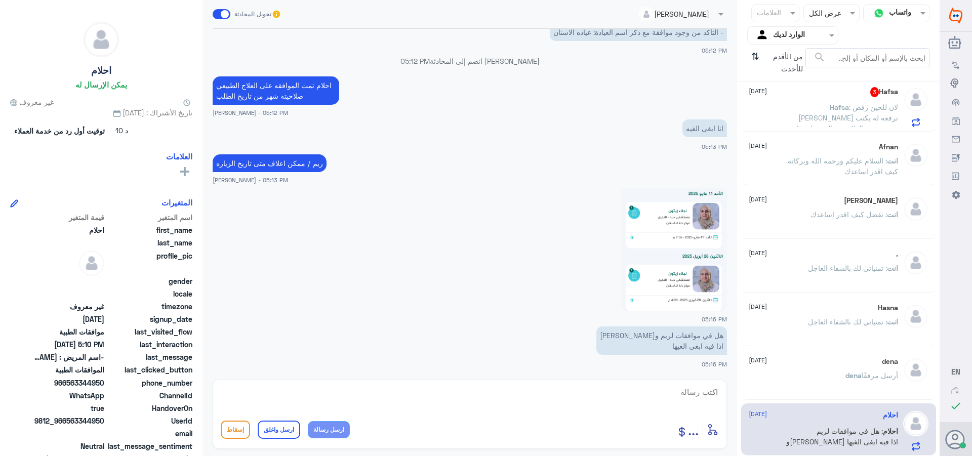
click at [686, 388] on textarea at bounding box center [470, 397] width 498 height 25
type textarea "ر"
type textarea "بخصوص ريم تم الغاء الموافقه بتاريخ [DATE]"
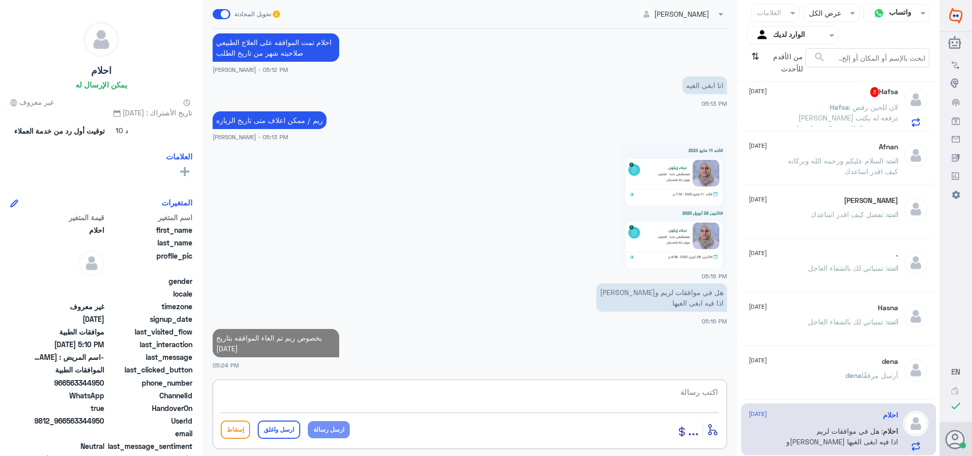
click at [703, 388] on textarea at bounding box center [470, 397] width 498 height 25
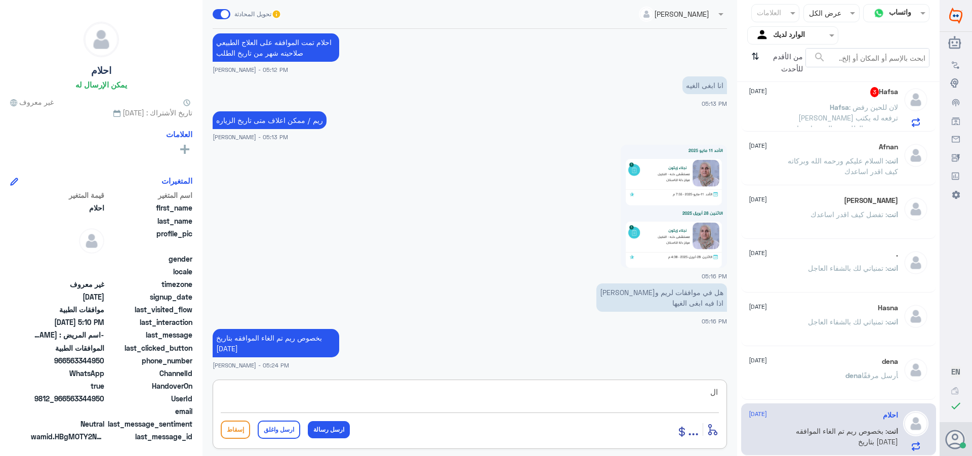
type textarea "ا"
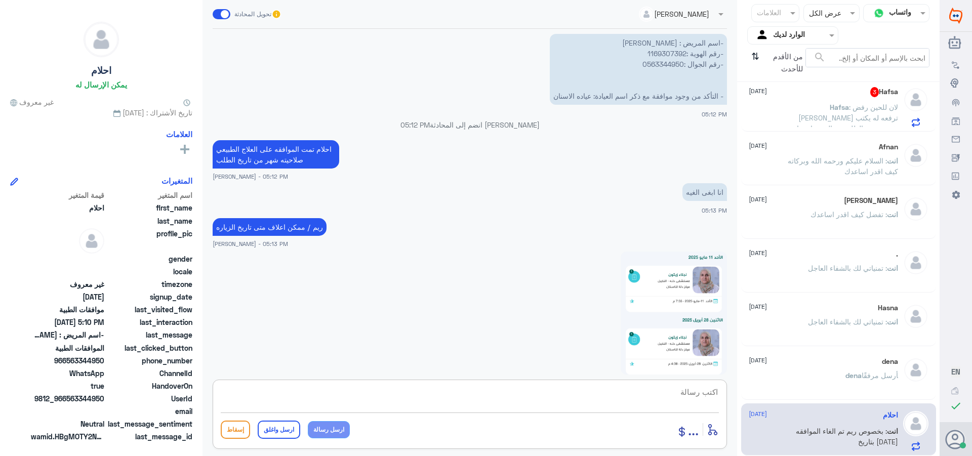
scroll to position [662, 0]
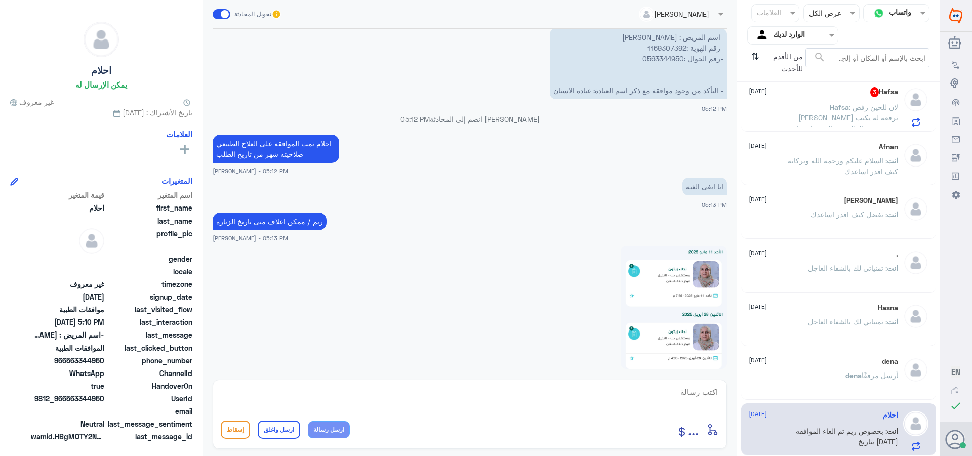
click at [653, 47] on p "-اسم المريض : [PERSON_NAME] -رقم الهوية :1169307392 -رقم الجوال :0563344950 - ا…" at bounding box center [638, 63] width 177 height 71
copy p "1169307392"
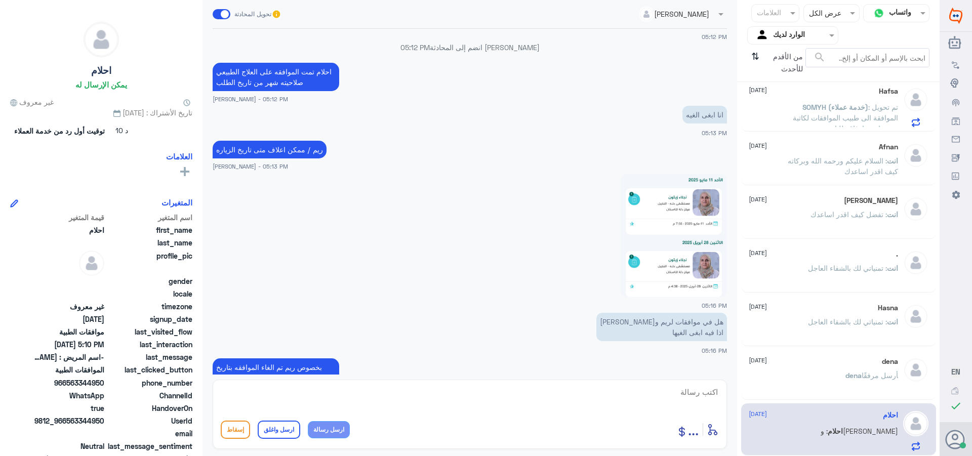
scroll to position [595, 0]
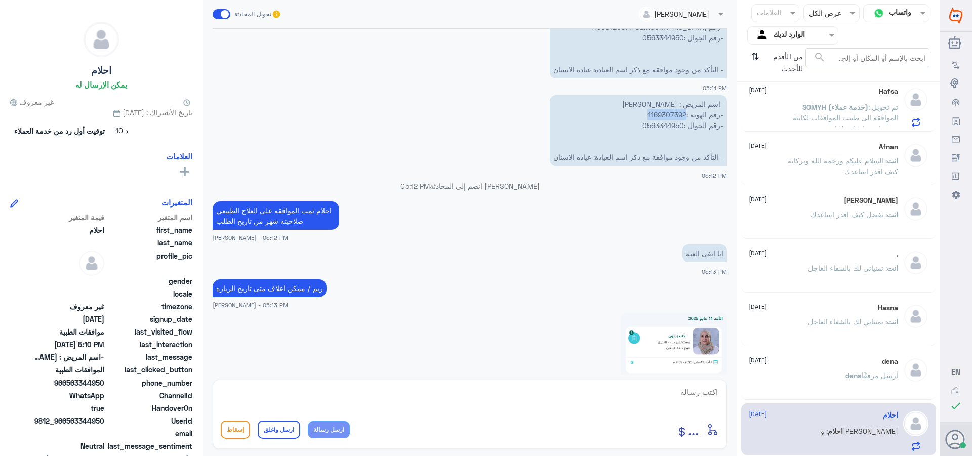
click at [653, 114] on p "-اسم المريض : [PERSON_NAME] -رقم الهوية :1169307392 -رقم الجوال :0563344950 - ا…" at bounding box center [638, 130] width 177 height 71
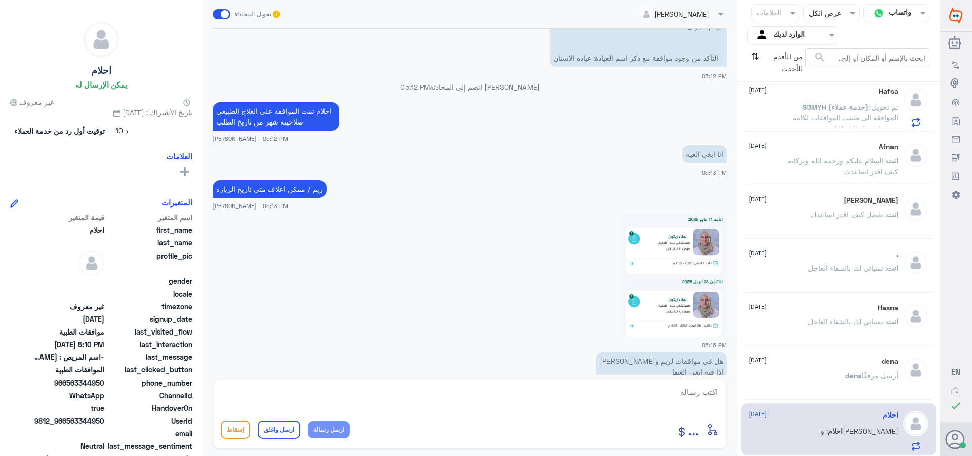
scroll to position [798, 0]
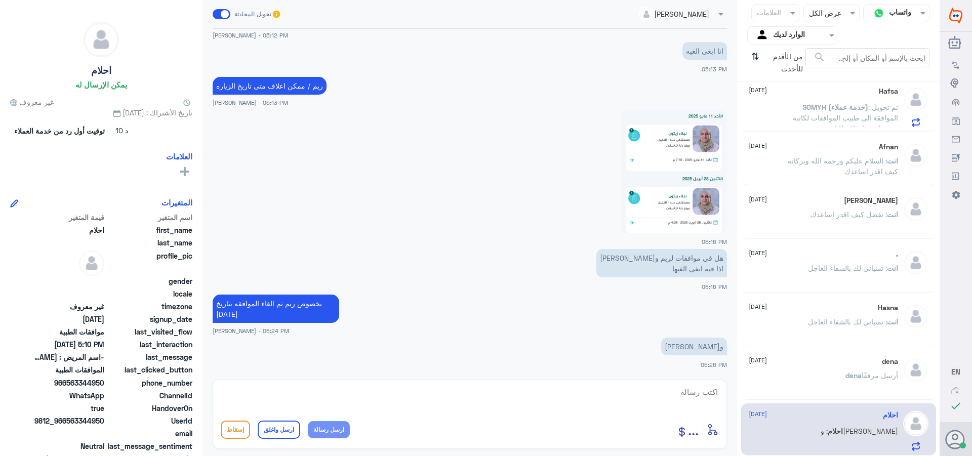
click at [700, 394] on textarea at bounding box center [470, 397] width 498 height 25
drag, startPoint x: 686, startPoint y: 393, endPoint x: 708, endPoint y: 393, distance: 21.8
click at [708, 393] on textarea "تم الاغاء" at bounding box center [470, 397] width 498 height 25
type textarea "تم الالغاء"
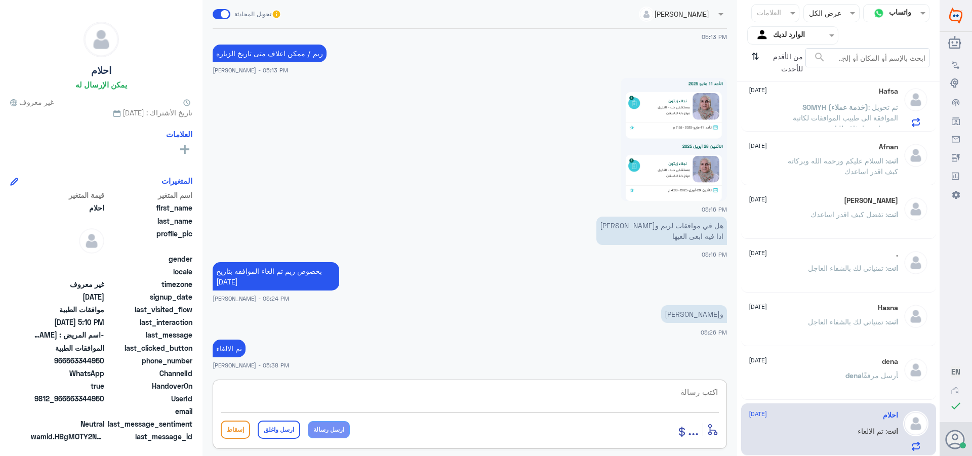
click at [815, 143] on div "Afnan [DATE]" at bounding box center [823, 147] width 149 height 9
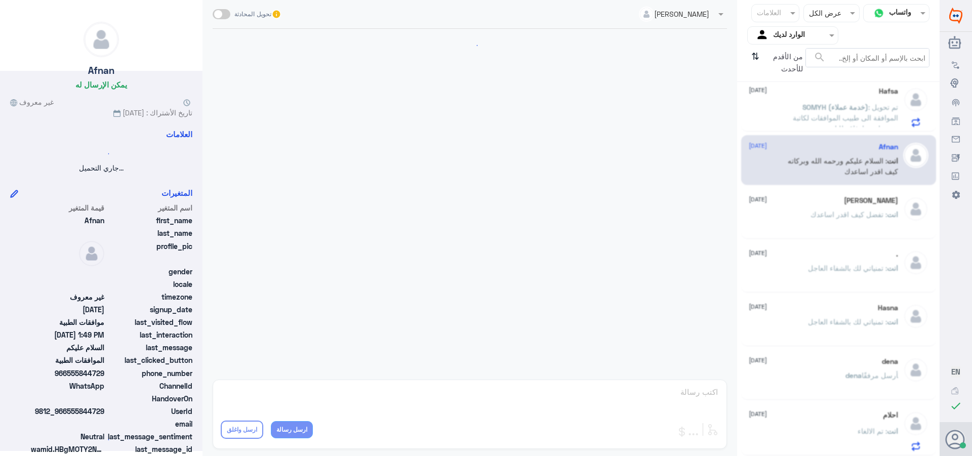
scroll to position [193, 0]
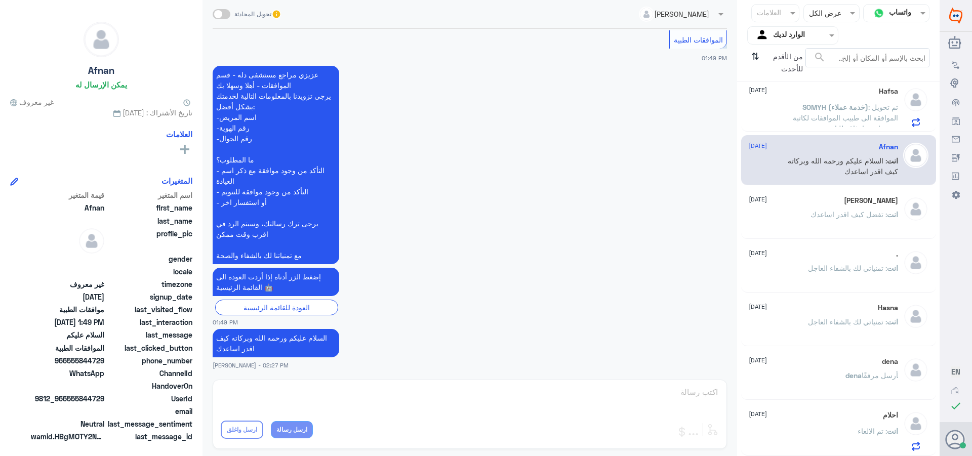
click at [812, 200] on div "Ali [DATE]" at bounding box center [823, 201] width 149 height 9
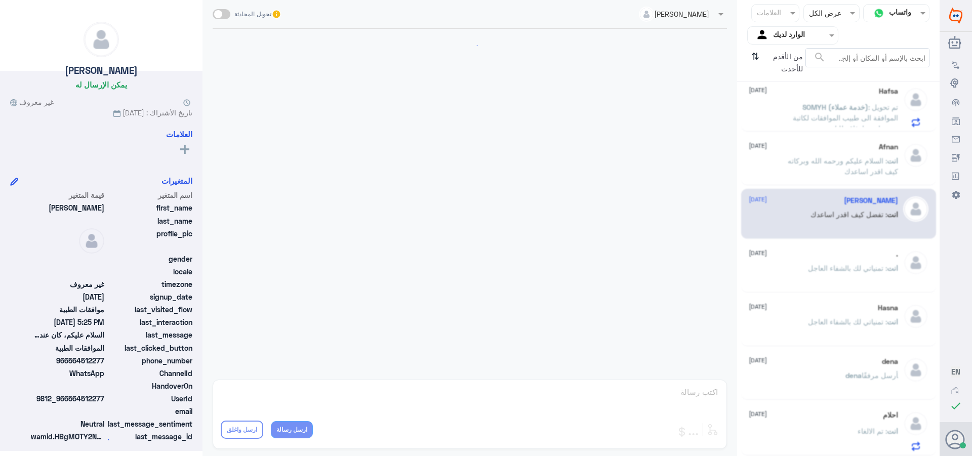
scroll to position [919, 0]
click at [820, 259] on div ". [DATE] انت : تمنياتي لك بالشفاء العاجل" at bounding box center [823, 269] width 149 height 38
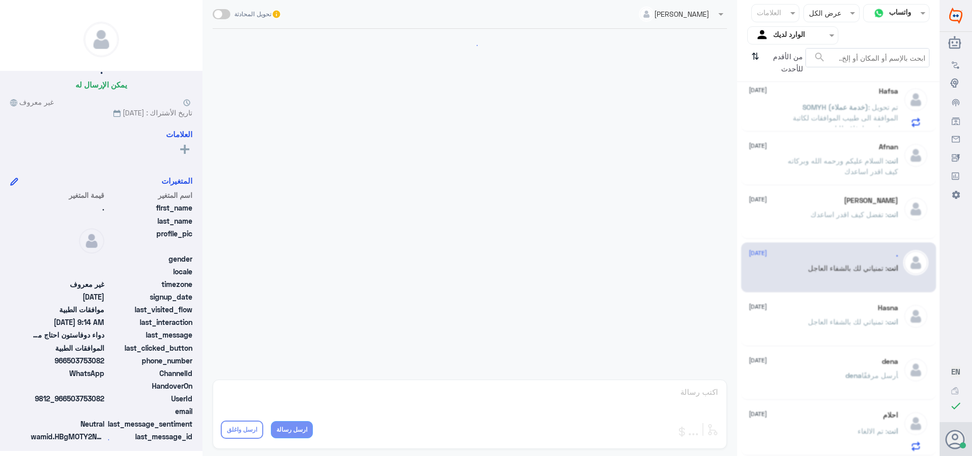
scroll to position [613, 0]
